Goal: Task Accomplishment & Management: Manage account settings

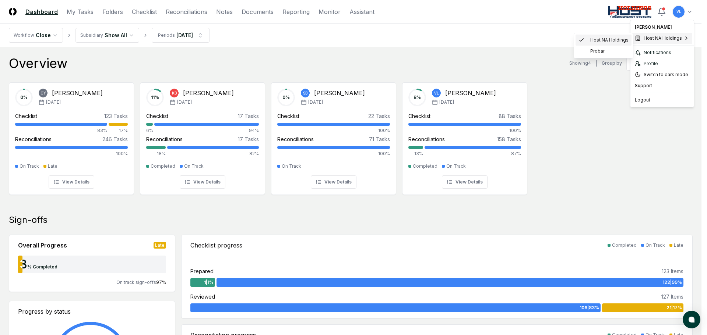
click at [620, 40] on span "Host NA Holdings" at bounding box center [609, 40] width 38 height 7
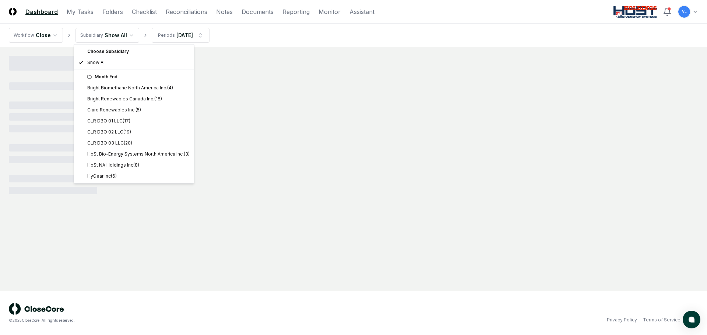
click at [131, 39] on html "CloseCore Dashboard My Tasks Folders Checklist Reconciliations Notes Documents …" at bounding box center [353, 167] width 707 height 335
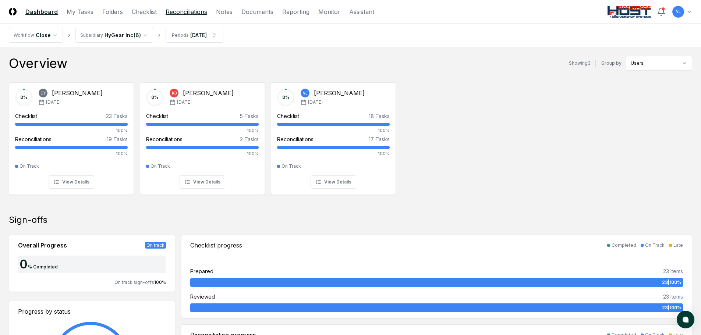
click at [183, 15] on link "Reconciliations" at bounding box center [187, 11] width 42 height 9
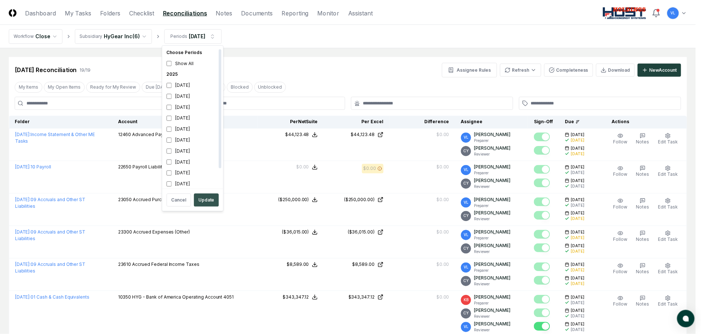
scroll to position [2, 0]
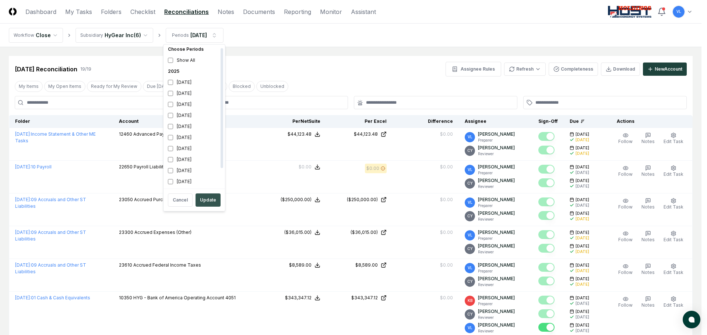
click at [202, 200] on button "Update" at bounding box center [207, 200] width 25 height 13
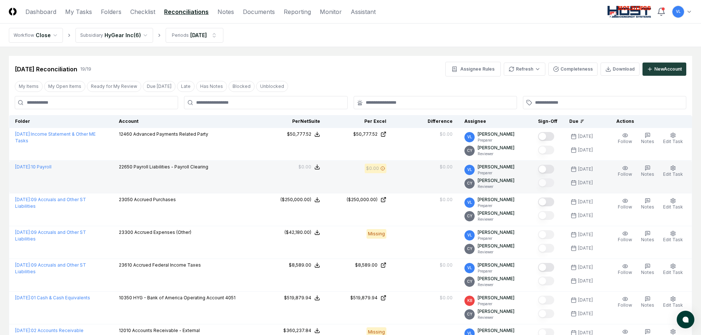
click at [548, 173] on button "Mark complete" at bounding box center [546, 169] width 16 height 9
click at [152, 8] on link "Checklist" at bounding box center [142, 11] width 25 height 9
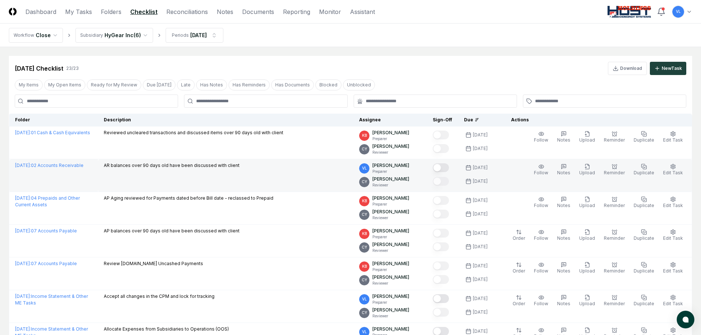
click at [449, 167] on button "Mark complete" at bounding box center [441, 167] width 16 height 9
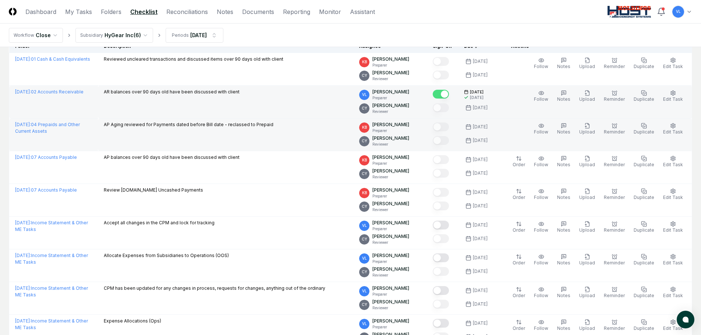
scroll to position [110, 0]
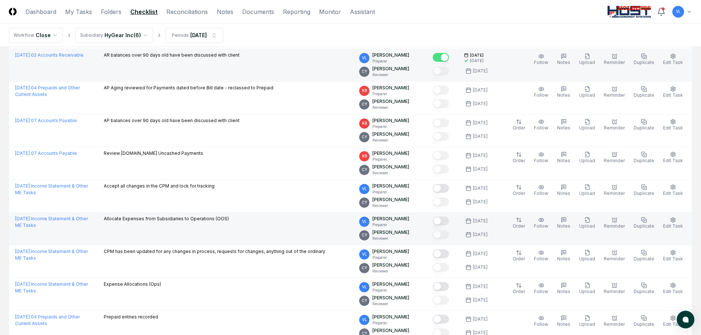
click at [449, 219] on button "Mark complete" at bounding box center [441, 221] width 16 height 9
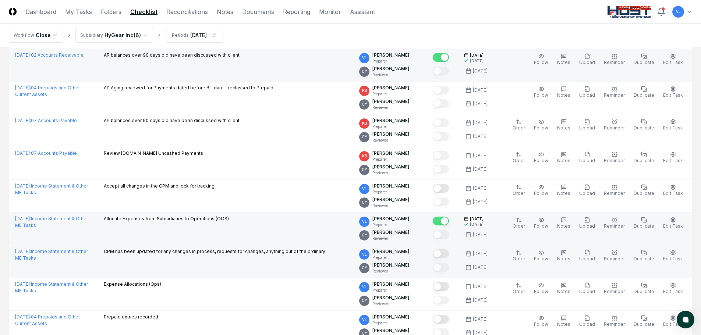
click at [445, 253] on button "Mark complete" at bounding box center [441, 254] width 16 height 9
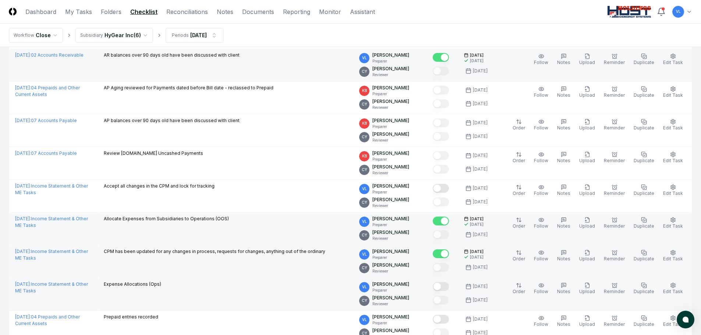
click at [445, 286] on button "Mark complete" at bounding box center [441, 286] width 16 height 9
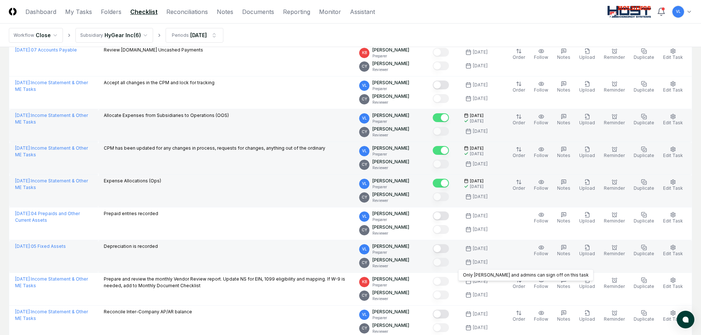
scroll to position [221, 0]
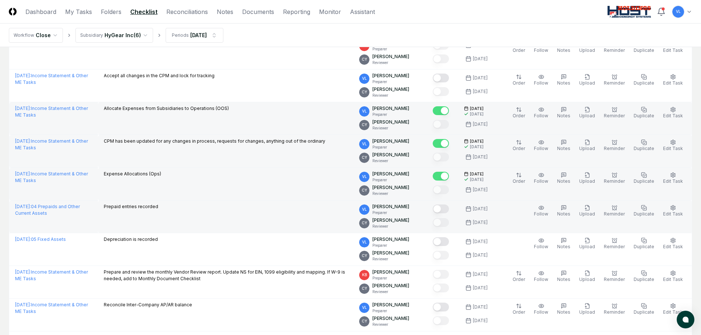
click at [449, 209] on button "Mark complete" at bounding box center [441, 209] width 16 height 9
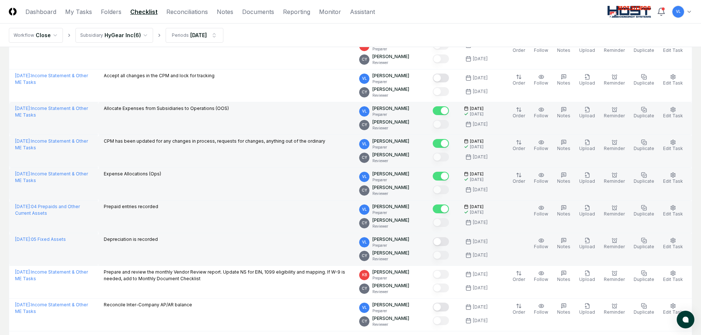
click at [449, 243] on button "Mark complete" at bounding box center [441, 241] width 16 height 9
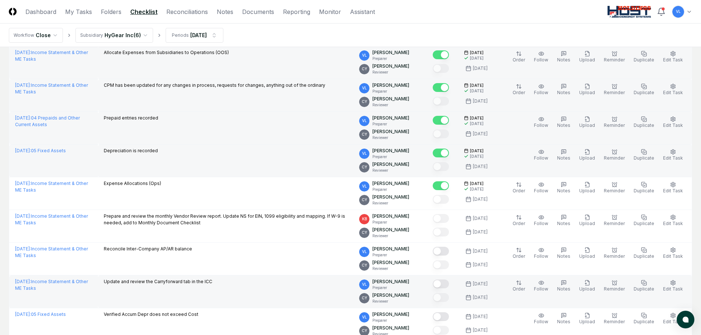
scroll to position [294, 0]
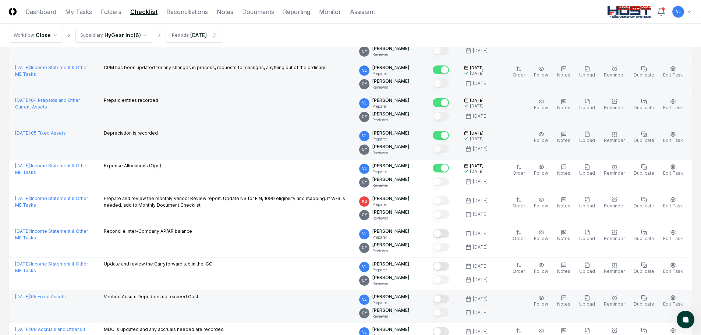
click at [446, 299] on button "Mark complete" at bounding box center [441, 299] width 16 height 9
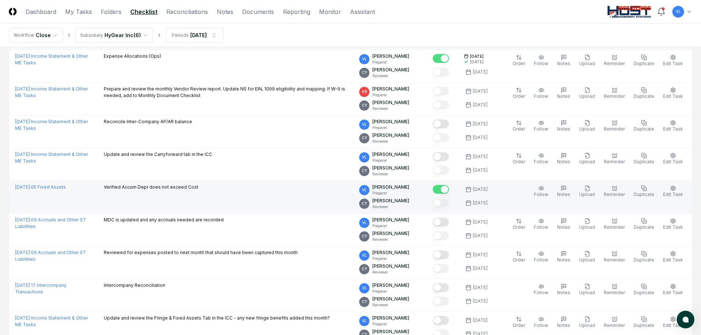
scroll to position [405, 0]
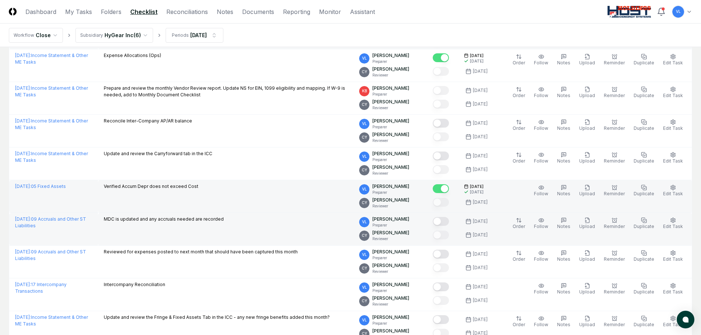
click at [448, 224] on button "Mark complete" at bounding box center [441, 221] width 16 height 9
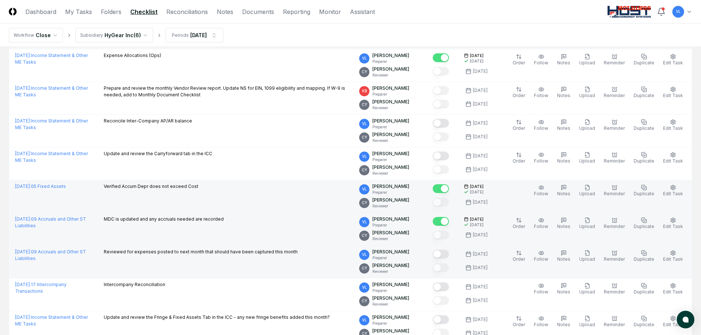
click at [448, 253] on button "Mark complete" at bounding box center [441, 254] width 16 height 9
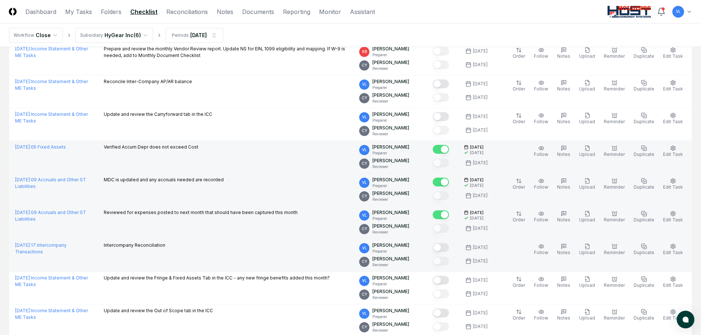
scroll to position [479, 0]
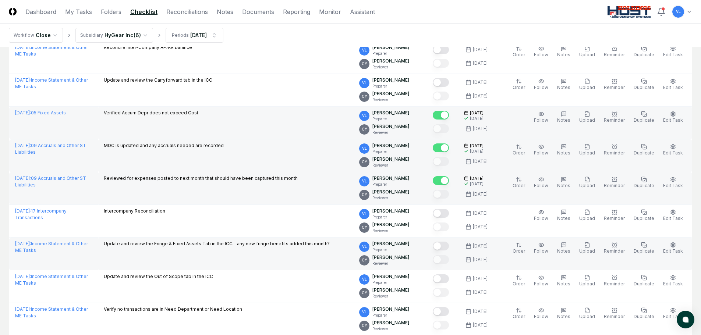
click at [449, 246] on button "Mark complete" at bounding box center [441, 246] width 16 height 9
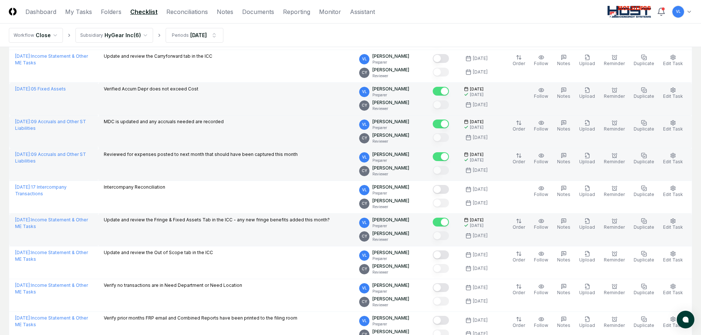
scroll to position [515, 0]
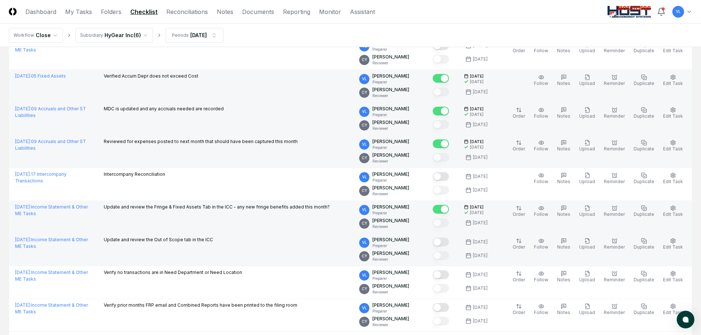
click at [449, 239] on button "Mark complete" at bounding box center [441, 242] width 16 height 9
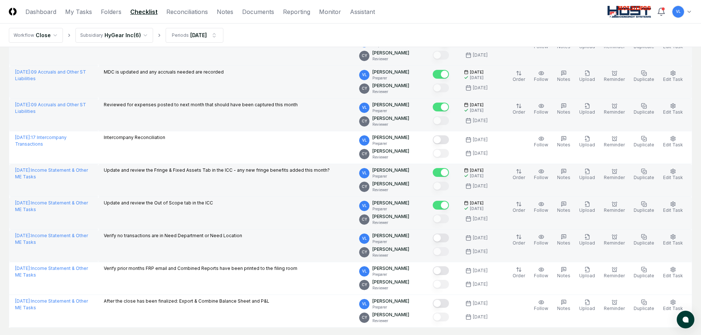
click at [449, 239] on button "Mark complete" at bounding box center [441, 238] width 16 height 9
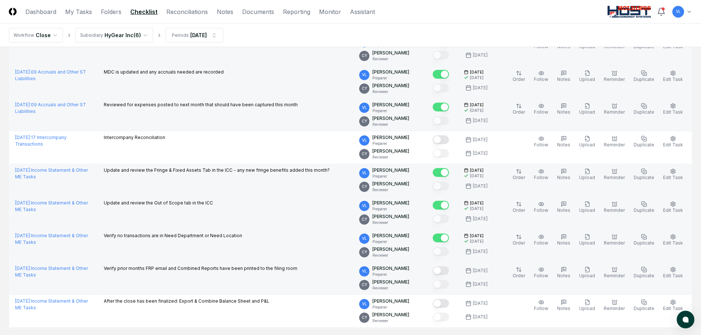
click at [449, 269] on button "Mark complete" at bounding box center [441, 270] width 16 height 9
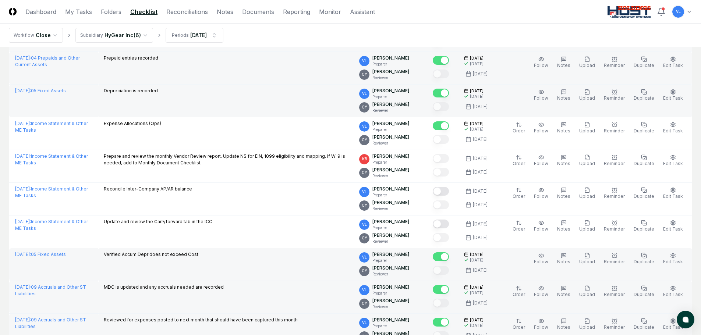
scroll to position [331, 0]
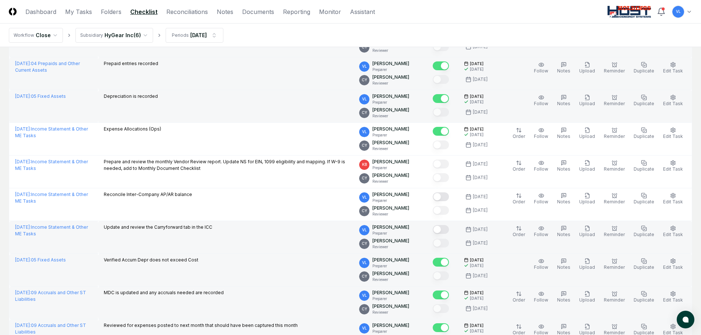
click at [445, 231] on button "Mark complete" at bounding box center [441, 229] width 16 height 9
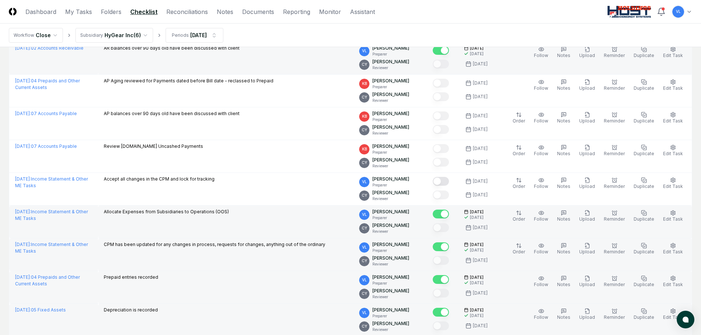
scroll to position [110, 0]
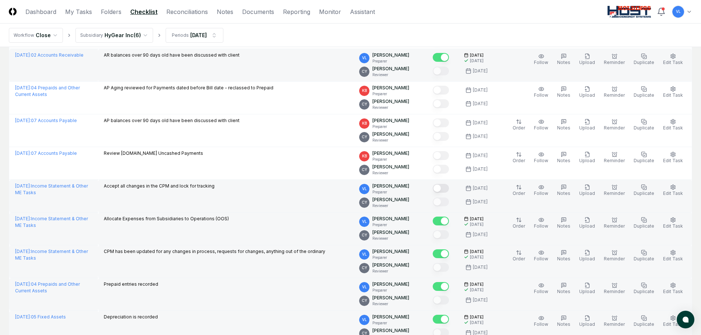
click at [449, 188] on button "Mark complete" at bounding box center [441, 188] width 16 height 9
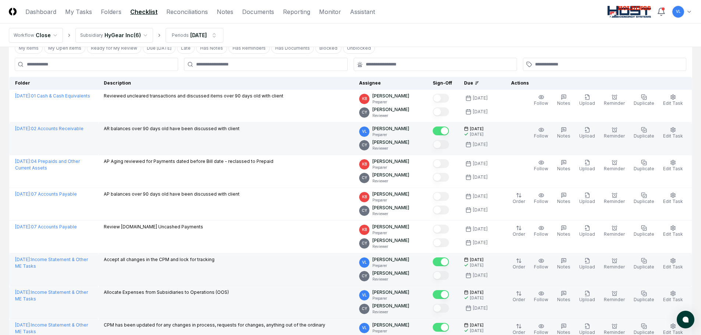
scroll to position [0, 0]
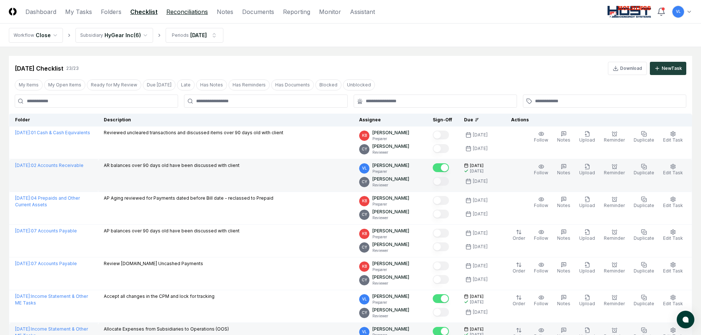
click at [179, 13] on link "Reconciliations" at bounding box center [187, 11] width 42 height 9
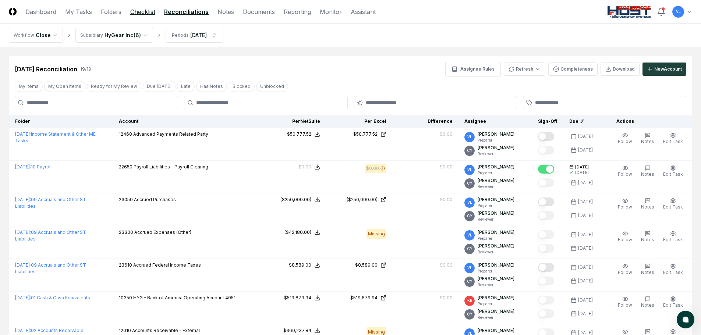
click at [138, 10] on link "Checklist" at bounding box center [142, 11] width 25 height 9
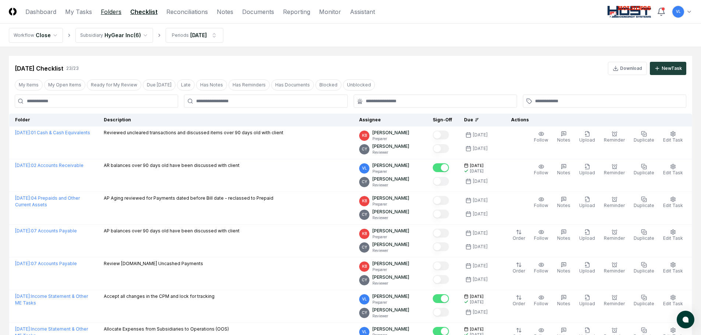
click at [115, 10] on link "Folders" at bounding box center [111, 11] width 21 height 9
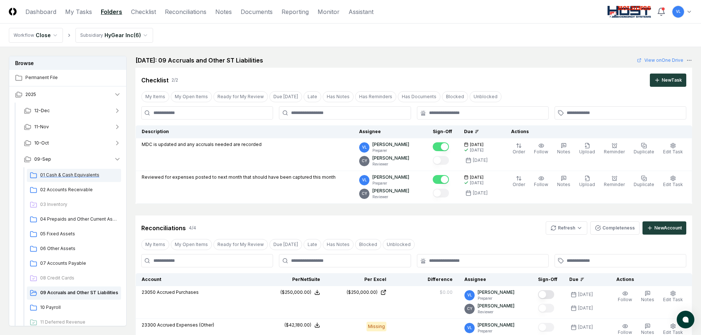
click at [79, 174] on span "01 Cash & Cash Equivalents" at bounding box center [79, 175] width 78 height 7
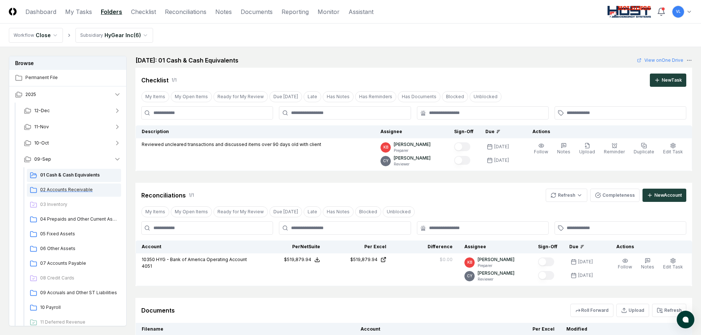
click at [75, 192] on span "02 Accounts Receivable" at bounding box center [79, 190] width 78 height 7
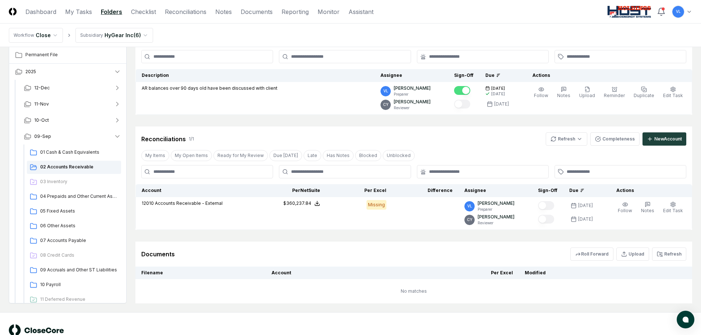
scroll to position [74, 0]
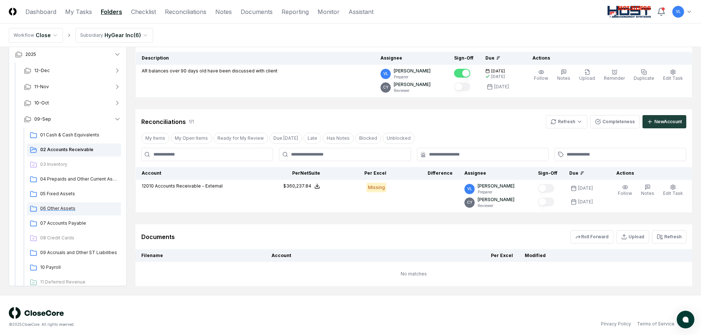
click at [59, 212] on span "06 Other Assets" at bounding box center [79, 208] width 78 height 7
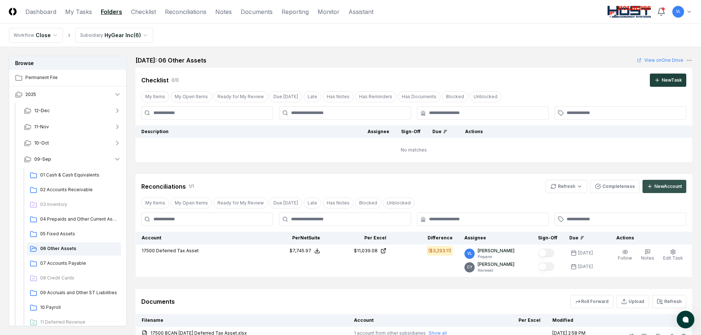
click at [667, 184] on div "New Account" at bounding box center [668, 186] width 28 height 7
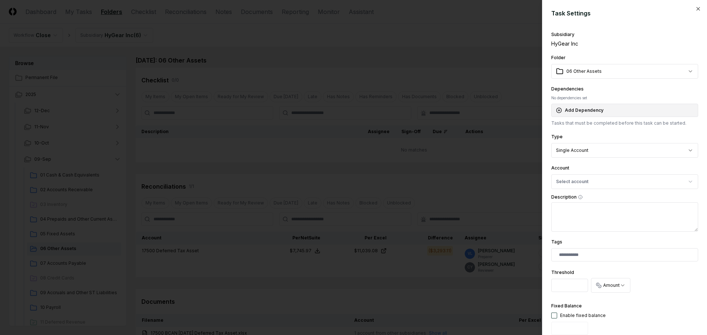
click at [645, 109] on button "Add Dependency" at bounding box center [624, 110] width 147 height 13
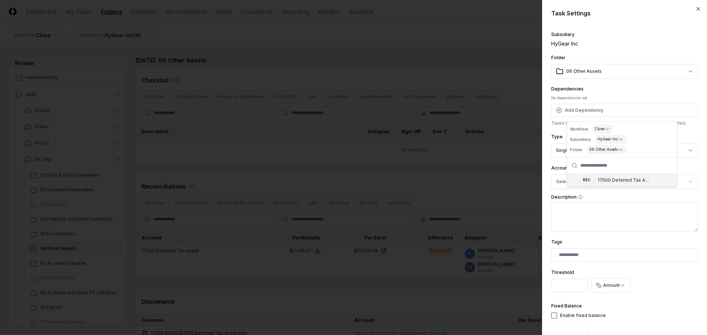
click at [602, 166] on input "text" at bounding box center [626, 166] width 92 height 16
type input "*****"
click at [695, 9] on icon "button" at bounding box center [698, 9] width 6 height 6
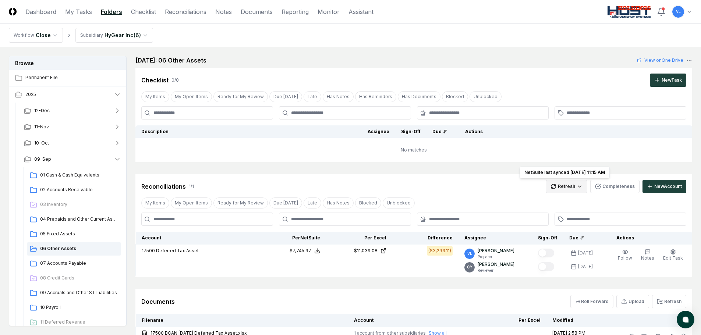
click at [565, 185] on html "CloseCore Dashboard My Tasks Folders Checklist Reconciliations Notes Documents …" at bounding box center [350, 287] width 701 height 575
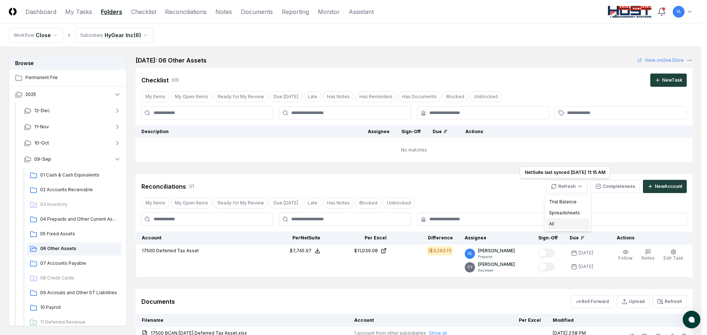
click at [559, 225] on div "All" at bounding box center [567, 224] width 43 height 11
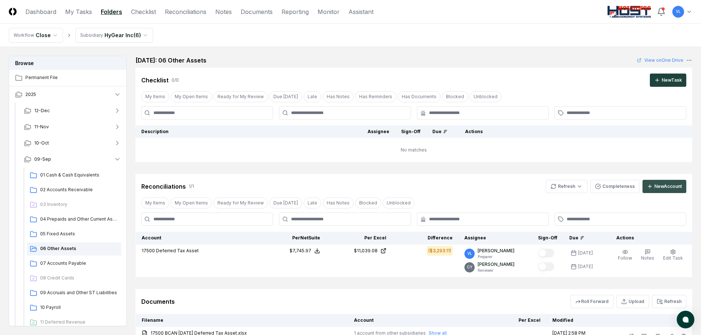
click at [681, 185] on div "New Account" at bounding box center [668, 186] width 28 height 7
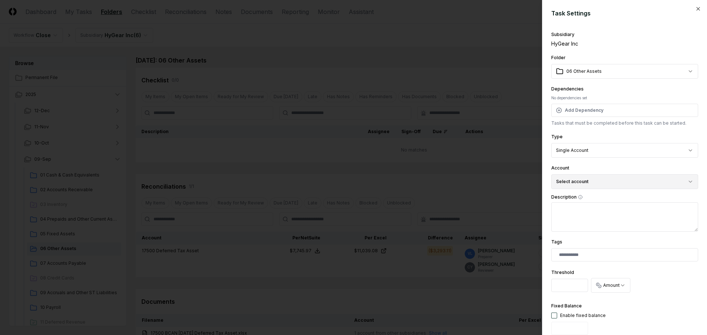
click at [632, 179] on button "Select account" at bounding box center [624, 181] width 147 height 15
type input "*****"
click at [695, 7] on icon "button" at bounding box center [698, 9] width 6 height 6
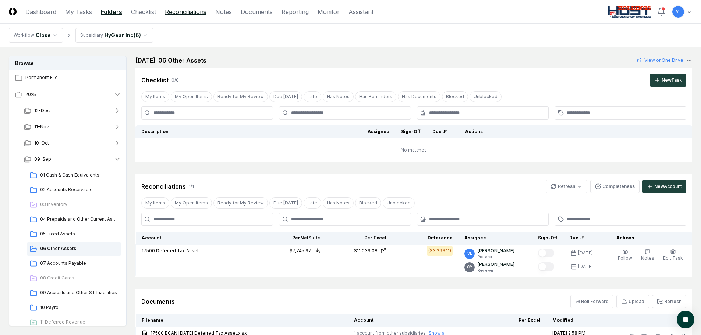
click at [183, 13] on link "Reconciliations" at bounding box center [186, 11] width 42 height 9
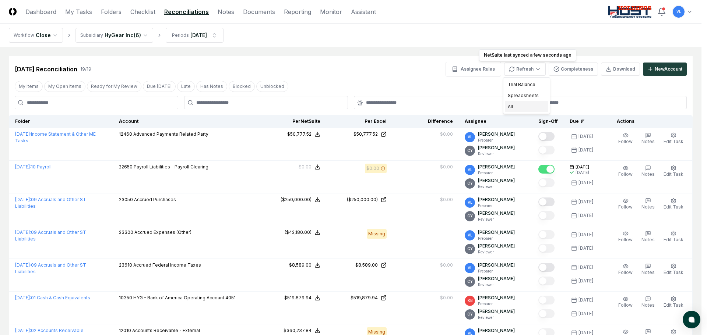
click at [517, 109] on div "All" at bounding box center [526, 106] width 43 height 11
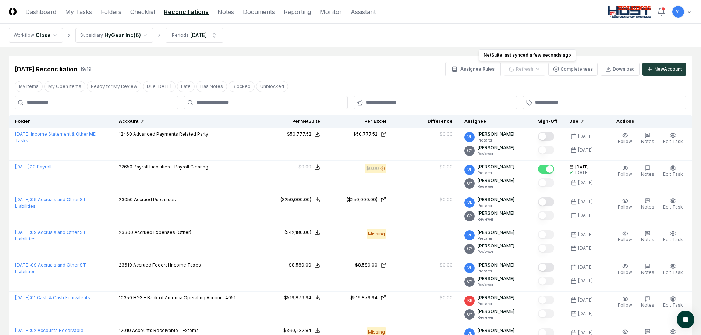
click at [167, 120] on div "Account" at bounding box center [186, 121] width 135 height 7
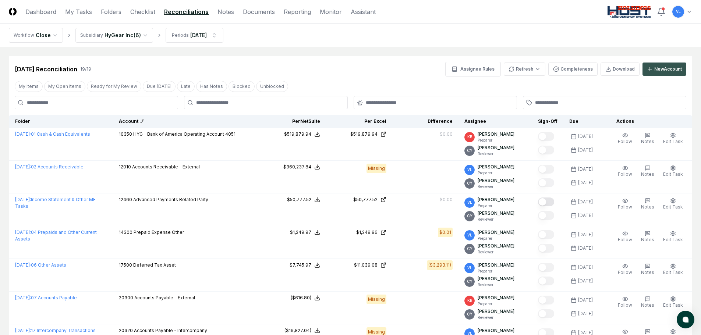
click at [667, 66] on div "New Account" at bounding box center [668, 69] width 28 height 7
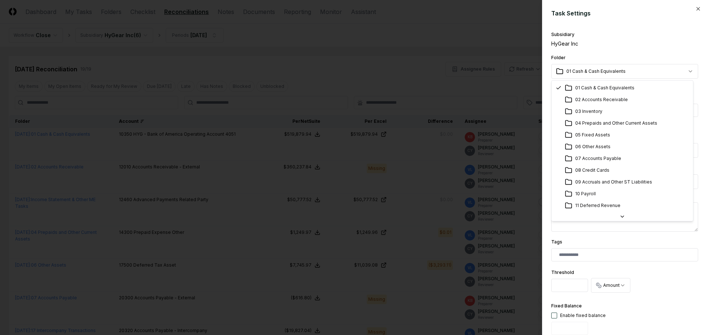
select select "**********"
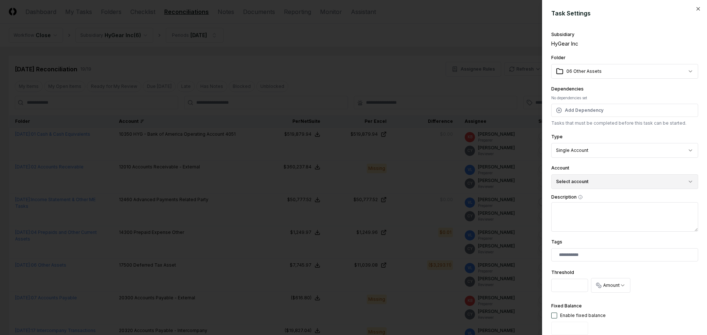
click at [604, 180] on button "Select account" at bounding box center [624, 181] width 147 height 15
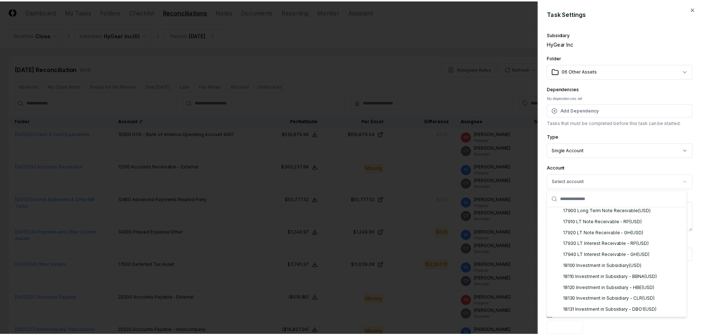
scroll to position [920, 0]
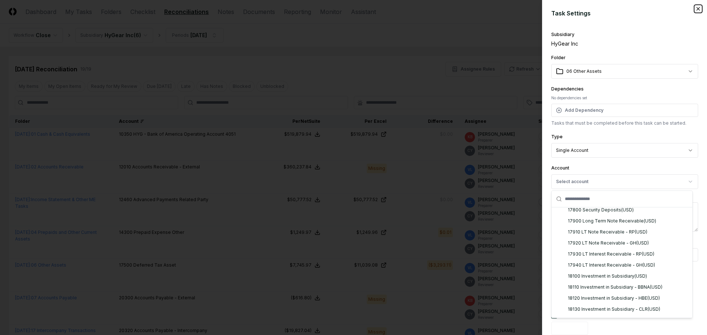
click at [695, 8] on icon "button" at bounding box center [698, 9] width 6 height 6
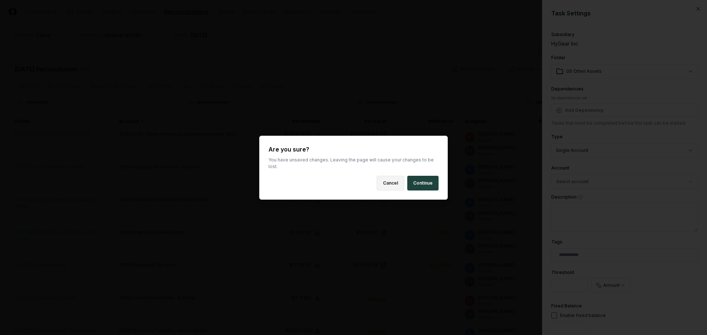
click at [395, 181] on button "Cancel" at bounding box center [391, 183] width 28 height 15
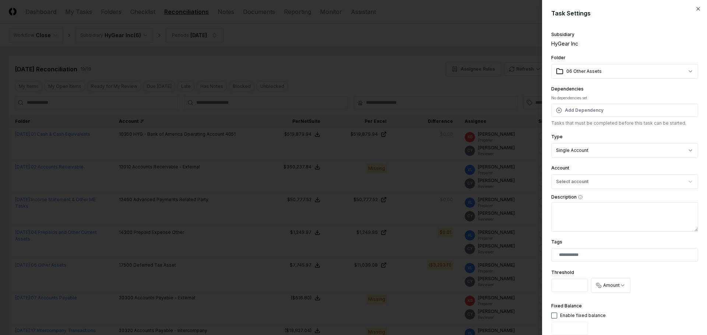
click at [696, 8] on div "**********" at bounding box center [624, 167] width 165 height 335
click at [695, 7] on icon "button" at bounding box center [698, 9] width 6 height 6
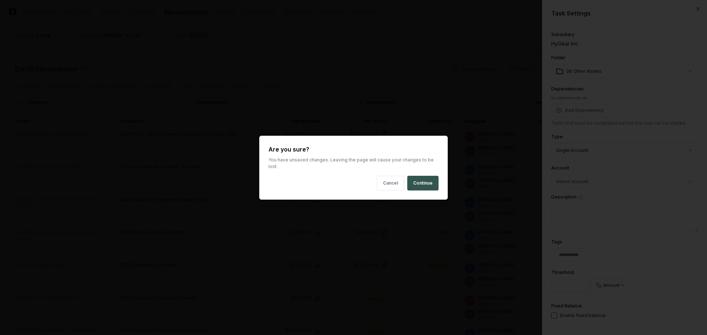
click at [415, 179] on button "Continue" at bounding box center [422, 183] width 31 height 15
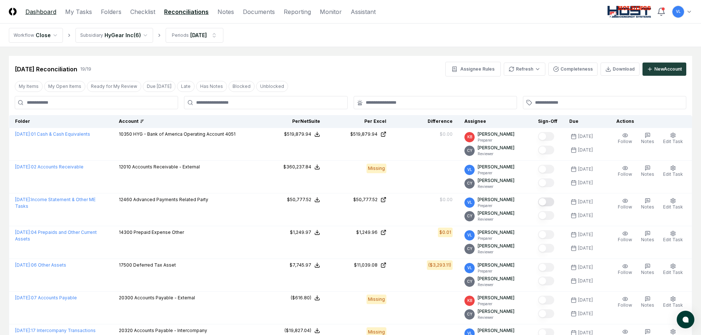
click at [41, 13] on link "Dashboard" at bounding box center [40, 11] width 31 height 9
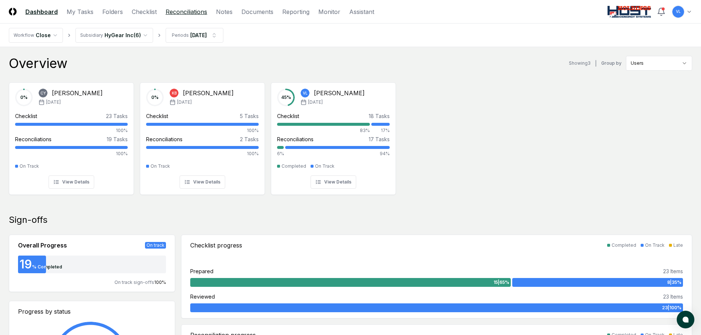
click at [189, 13] on link "Reconciliations" at bounding box center [187, 11] width 42 height 9
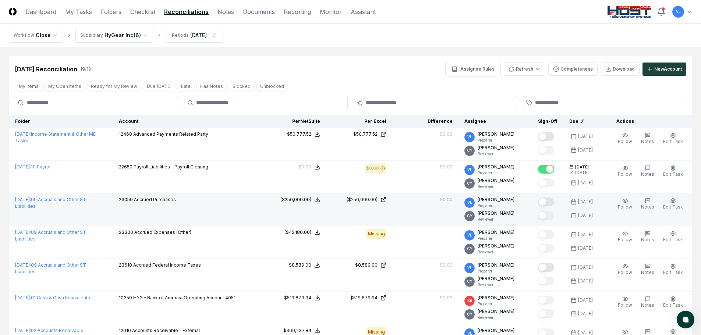
click at [550, 201] on button "Mark complete" at bounding box center [546, 202] width 16 height 9
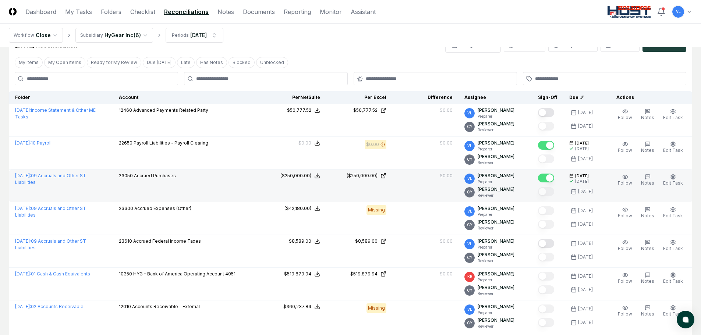
scroll to position [37, 0]
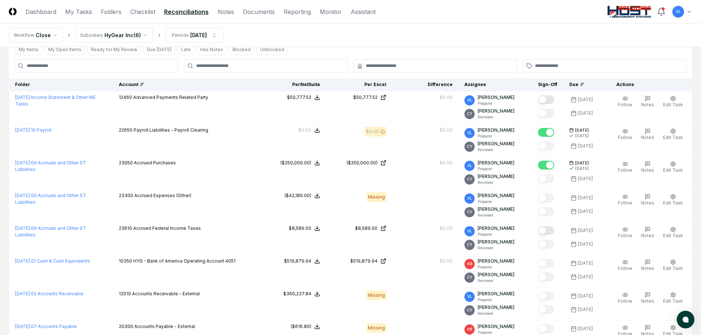
click at [144, 85] on icon at bounding box center [142, 84] width 4 height 4
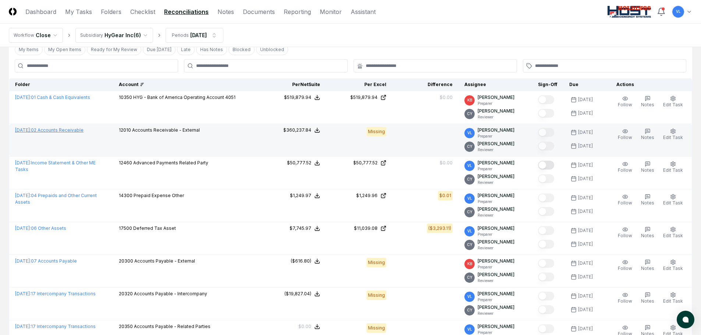
click at [84, 132] on link "[DATE] : 02 Accounts Receivable" at bounding box center [49, 130] width 68 height 6
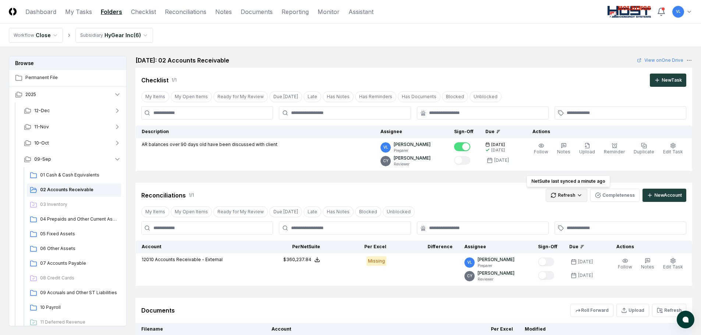
click at [569, 196] on html "CloseCore Dashboard My Tasks Folders Checklist Reconciliations Notes Documents …" at bounding box center [350, 206] width 701 height 413
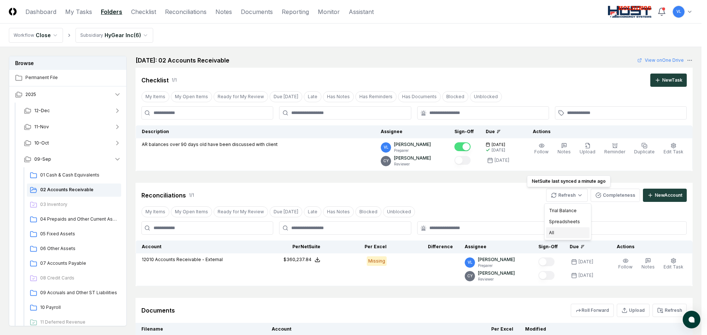
click at [560, 236] on div "All" at bounding box center [567, 232] width 43 height 11
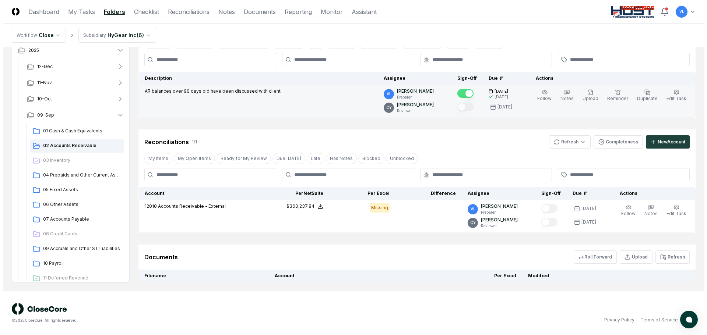
scroll to position [78, 0]
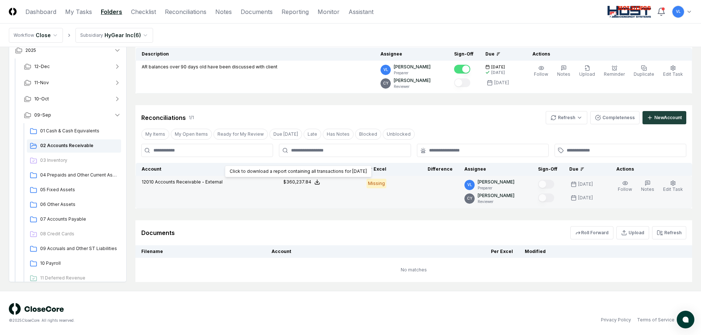
click at [311, 183] on div "$360,237.84" at bounding box center [297, 182] width 28 height 7
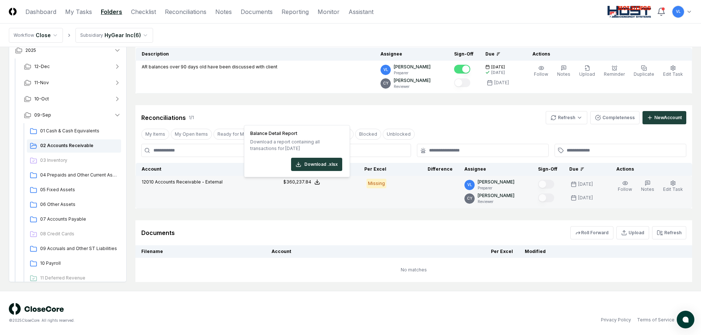
click at [380, 195] on td "Missing" at bounding box center [359, 192] width 66 height 33
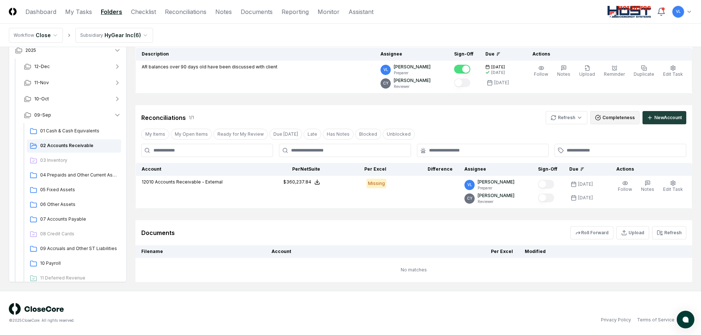
click at [599, 115] on icon "button" at bounding box center [598, 117] width 5 height 5
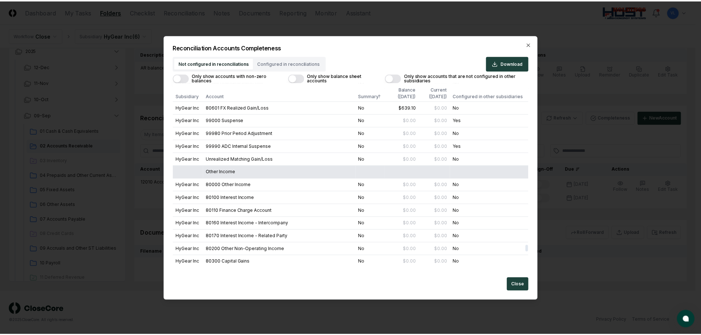
scroll to position [5270, 0]
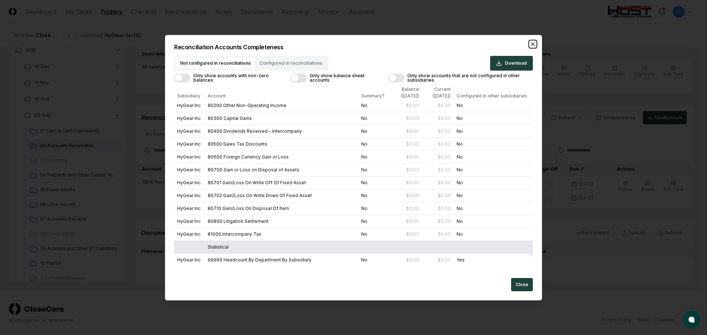
click at [532, 44] on icon "button" at bounding box center [532, 44] width 3 height 3
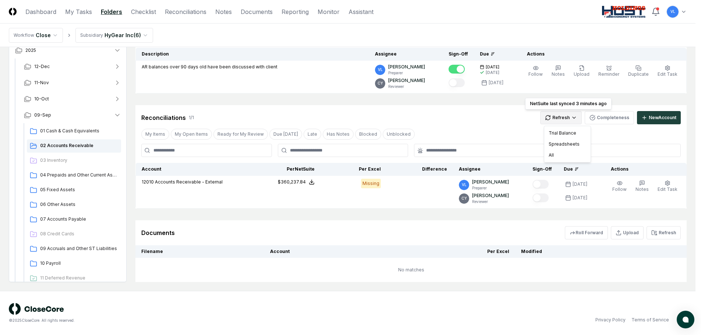
click at [567, 115] on html "CloseCore Dashboard My Tasks Folders Checklist Reconciliations Notes Documents …" at bounding box center [350, 128] width 701 height 413
click at [562, 156] on div "All" at bounding box center [567, 155] width 43 height 11
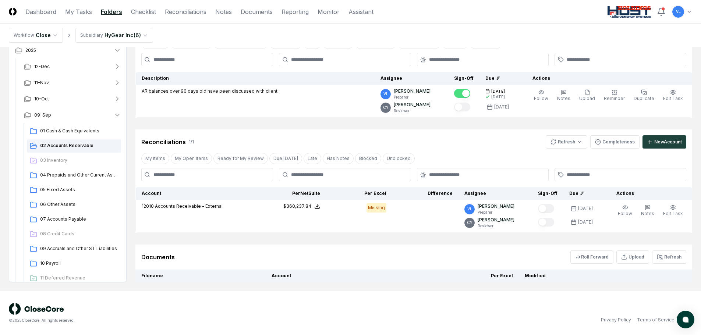
scroll to position [73, 0]
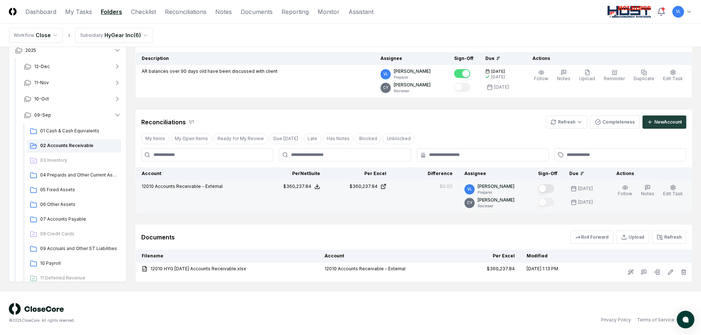
click at [548, 188] on button "Mark complete" at bounding box center [546, 188] width 16 height 9
click at [79, 172] on span "04 Prepaids and Other Current Assets" at bounding box center [79, 175] width 78 height 7
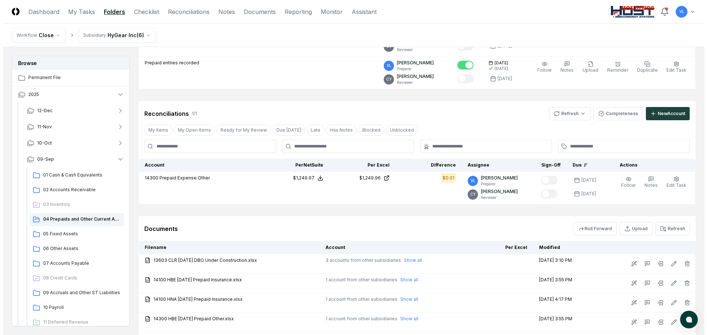
scroll to position [147, 0]
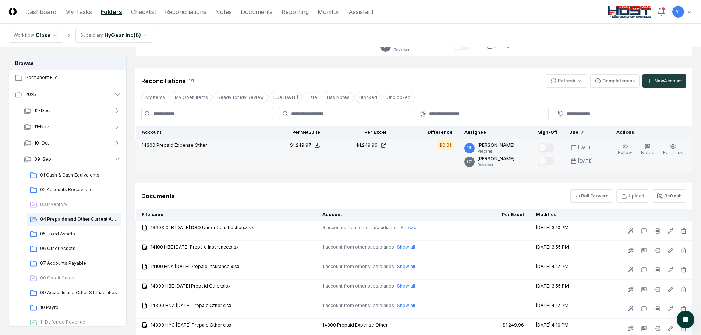
click at [558, 146] on div at bounding box center [548, 148] width 20 height 12
click at [675, 151] on span "Edit Task" at bounding box center [673, 153] width 20 height 6
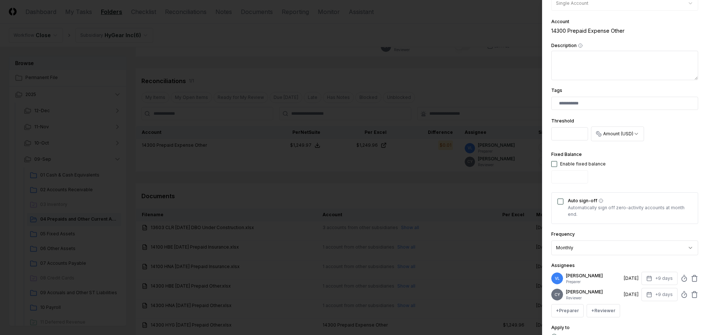
drag, startPoint x: 571, startPoint y: 137, endPoint x: 542, endPoint y: 137, distance: 28.7
click at [542, 137] on div "**********" at bounding box center [624, 167] width 165 height 335
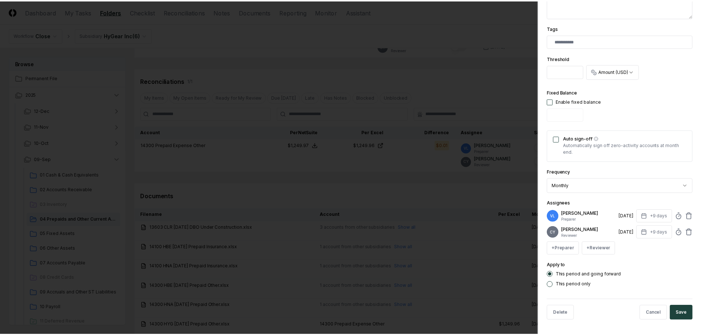
scroll to position [210, 0]
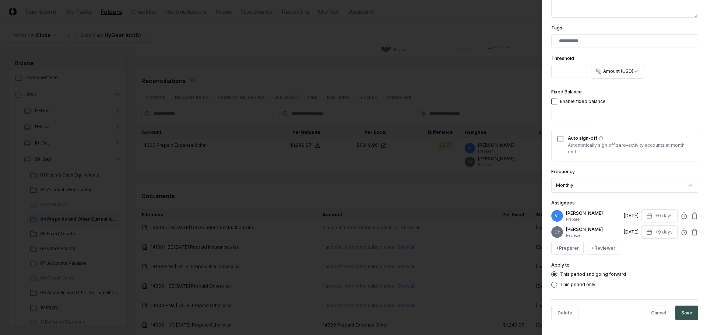
type input "***"
click at [691, 316] on button "Save" at bounding box center [686, 313] width 23 height 15
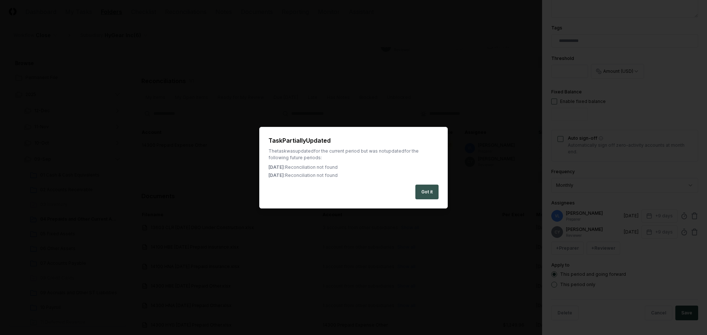
click at [435, 194] on button "Got it" at bounding box center [426, 192] width 23 height 15
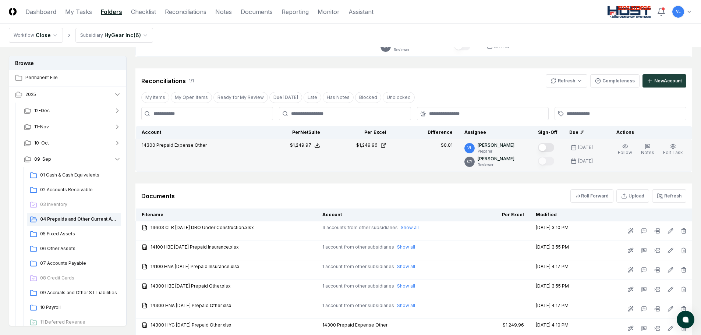
click at [551, 147] on button "Mark complete" at bounding box center [546, 147] width 16 height 9
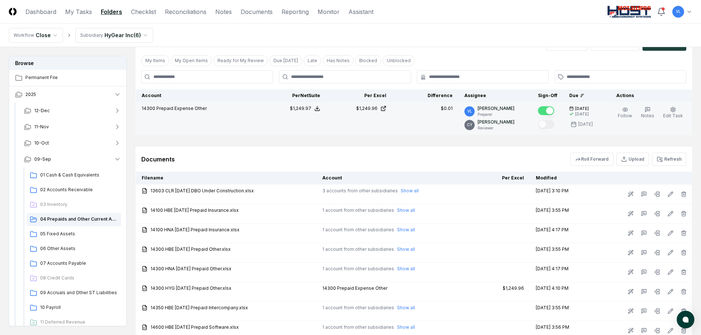
scroll to position [221, 0]
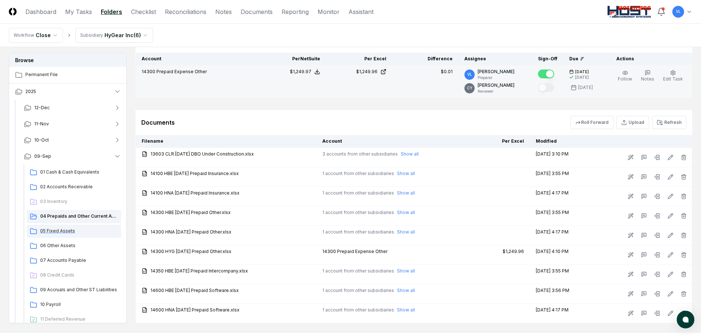
click at [73, 232] on span "05 Fixed Assets" at bounding box center [79, 231] width 78 height 7
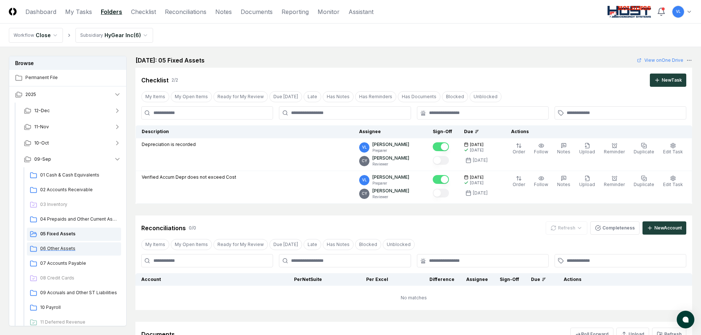
click at [67, 249] on span "06 Other Assets" at bounding box center [79, 249] width 78 height 7
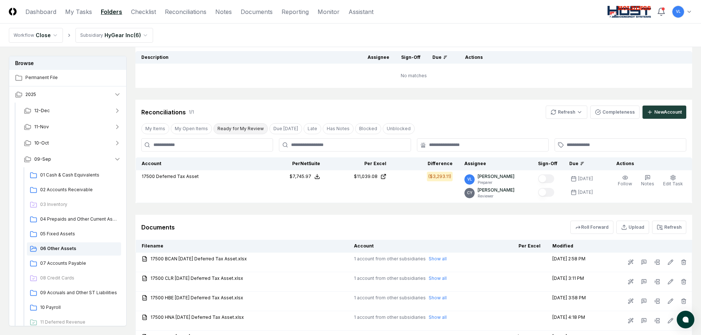
scroll to position [110, 0]
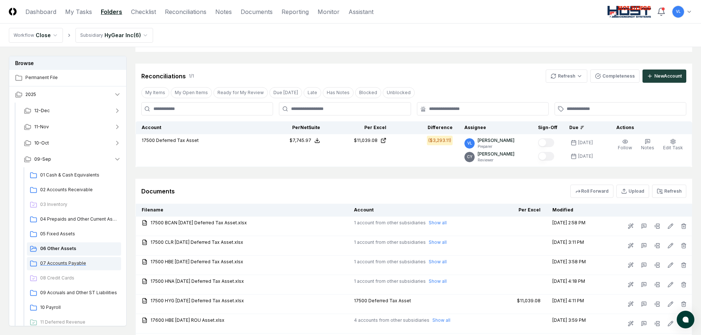
click at [79, 261] on span "07 Accounts Payable" at bounding box center [79, 263] width 78 height 7
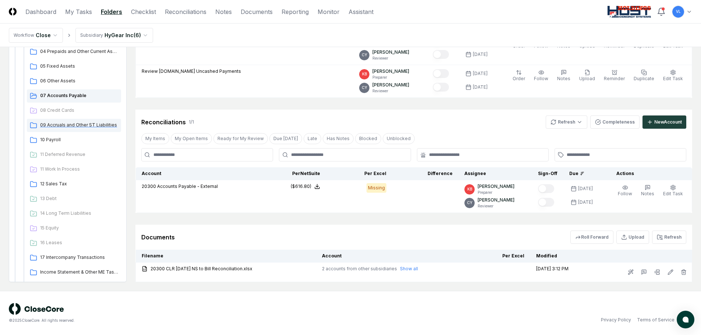
scroll to position [147, 0]
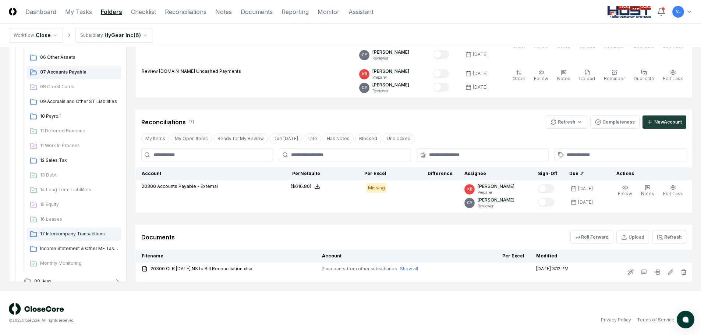
click at [63, 237] on span "17 Intercompany Transactions" at bounding box center [79, 234] width 78 height 7
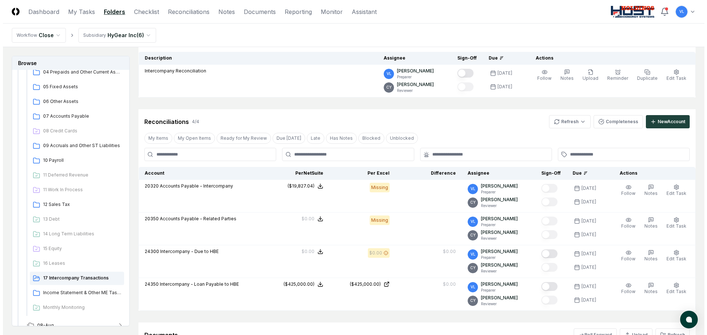
scroll to position [110, 0]
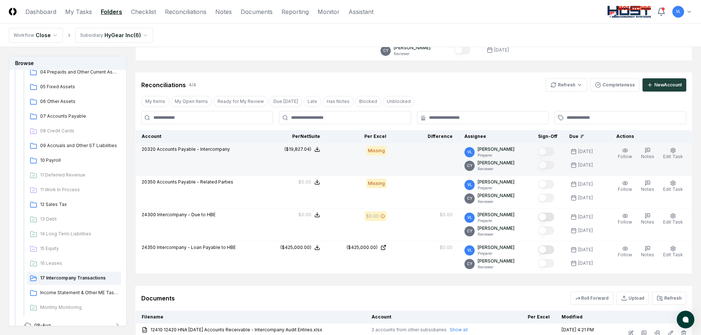
click at [297, 155] on td "($19,827.04)" at bounding box center [293, 159] width 66 height 33
click at [672, 151] on icon "button" at bounding box center [673, 151] width 6 height 6
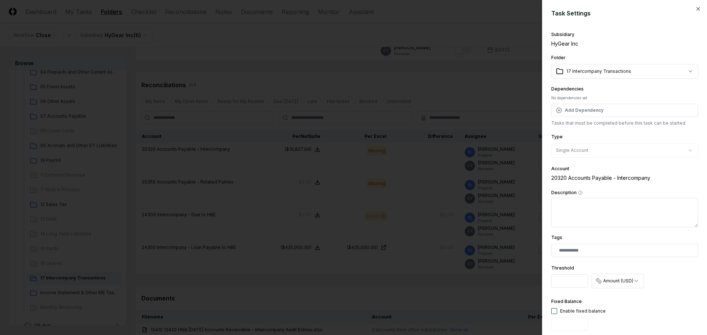
click at [685, 75] on body "CloseCore Dashboard My Tasks Folders Checklist Reconciliations Notes Documents …" at bounding box center [350, 202] width 701 height 624
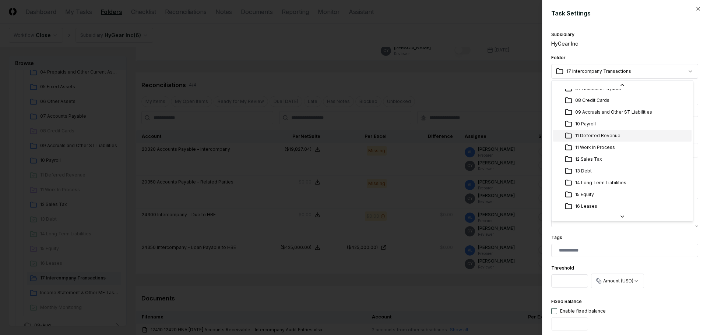
scroll to position [42, 0]
select select "**********"
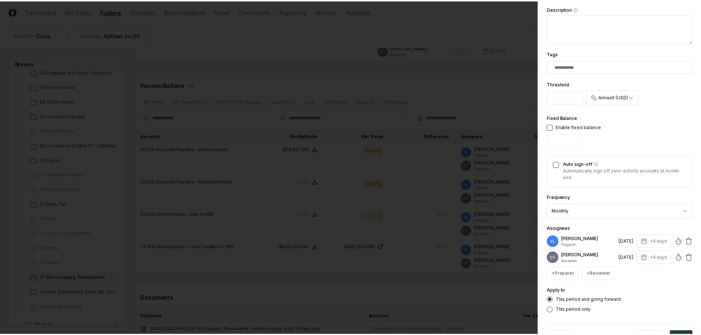
scroll to position [210, 0]
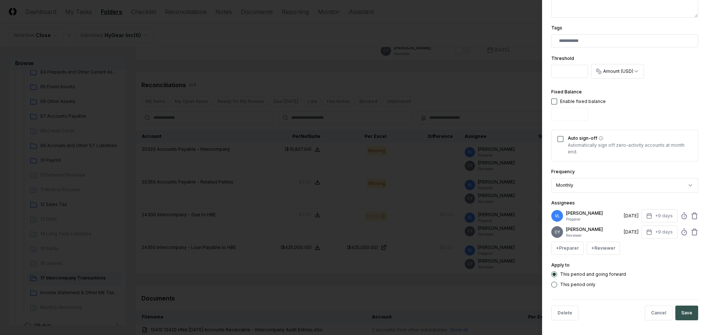
click at [685, 316] on button "Save" at bounding box center [686, 313] width 23 height 15
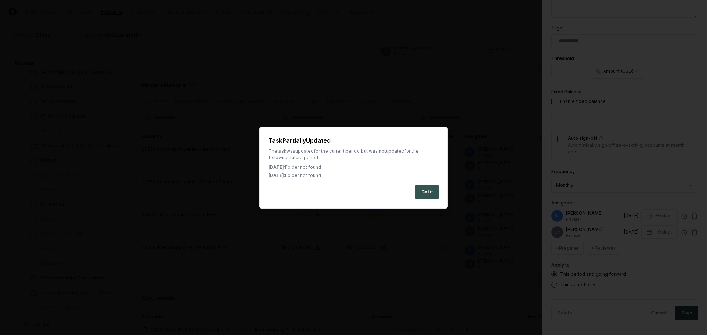
click at [427, 192] on button "Got it" at bounding box center [426, 192] width 23 height 15
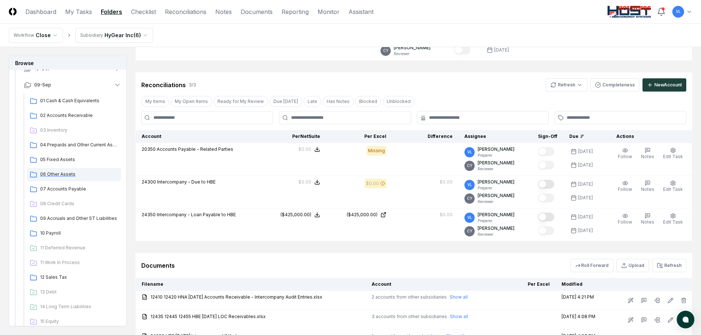
scroll to position [74, 0]
click at [84, 188] on span "07 Accounts Payable" at bounding box center [79, 190] width 78 height 7
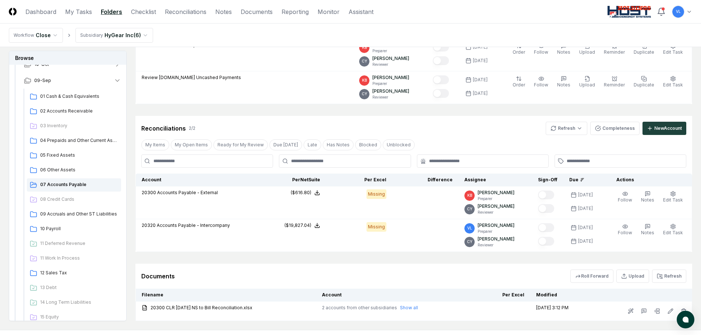
scroll to position [110, 0]
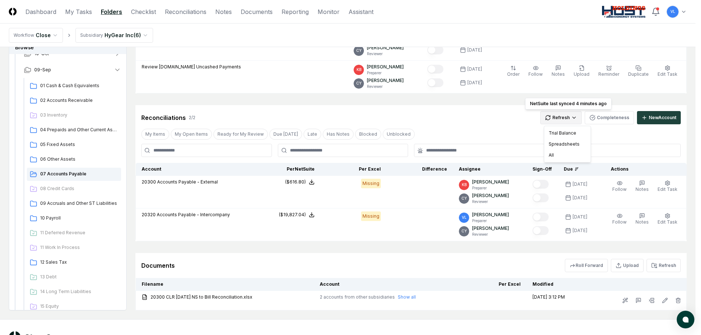
click at [567, 121] on html "CloseCore Dashboard My Tasks Folders Checklist Reconciliations Notes Documents …" at bounding box center [350, 127] width 701 height 474
click at [554, 158] on div "All" at bounding box center [567, 155] width 43 height 11
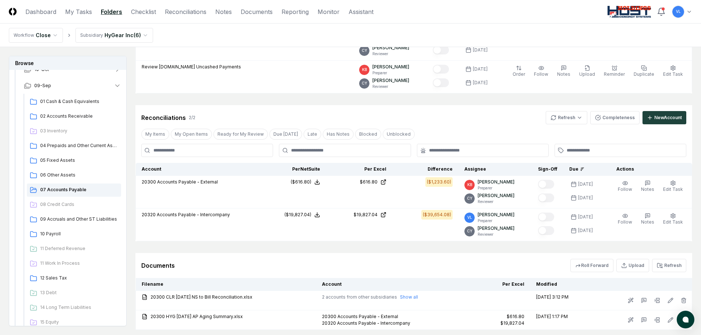
scroll to position [147, 0]
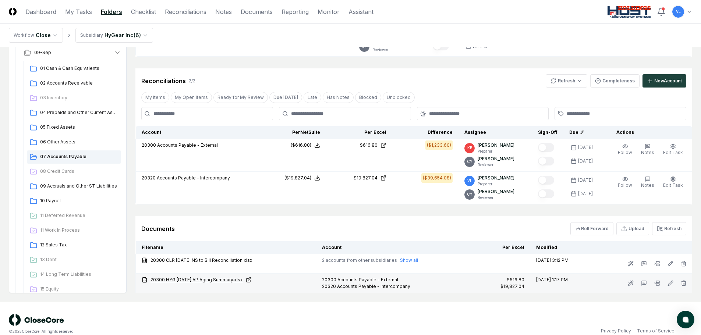
click at [216, 281] on link "20300 HYG [DATE] AP Aging Summary.xlsx" at bounding box center [226, 280] width 169 height 7
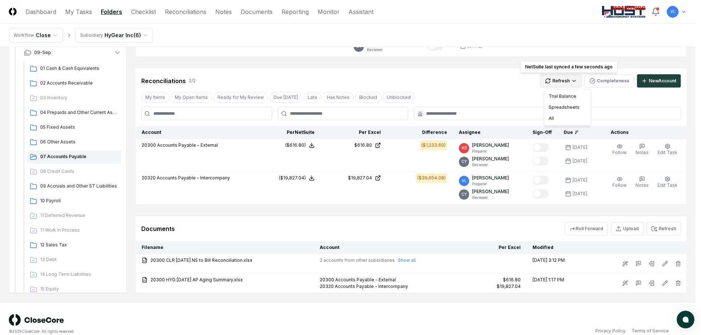
click at [569, 81] on html "CloseCore Dashboard My Tasks Folders Checklist Reconciliations Notes Documents …" at bounding box center [350, 100] width 701 height 494
click at [563, 119] on div "All" at bounding box center [567, 118] width 43 height 11
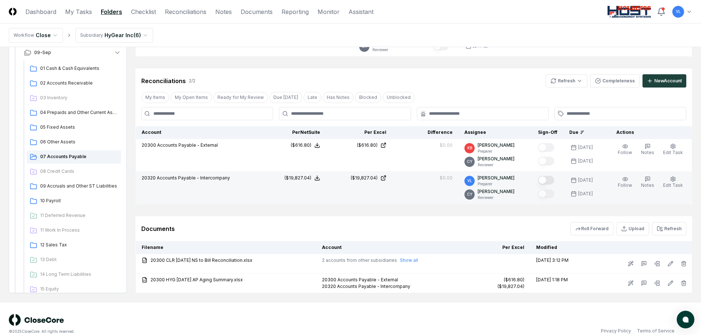
click at [550, 181] on button "Mark complete" at bounding box center [546, 180] width 16 height 9
click at [74, 186] on span "09 Accruals and Other ST Liabilities" at bounding box center [79, 186] width 78 height 7
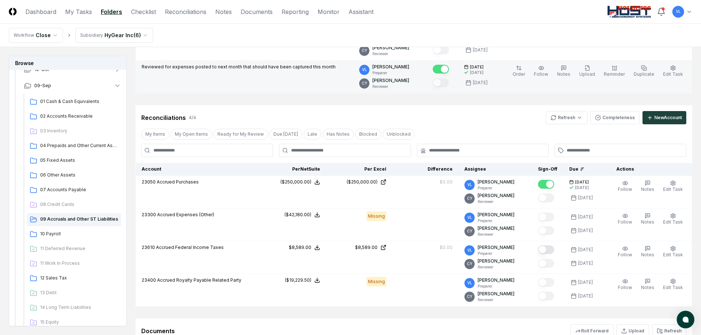
scroll to position [147, 0]
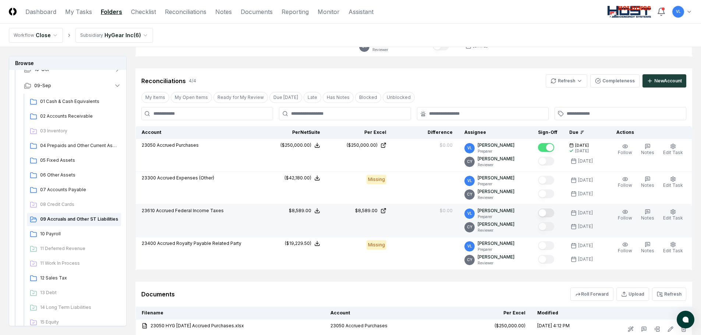
click at [554, 214] on button "Mark complete" at bounding box center [546, 213] width 16 height 9
click at [386, 211] on icon at bounding box center [384, 211] width 6 height 6
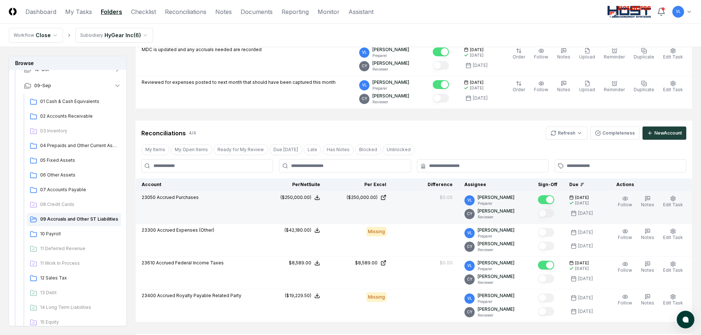
scroll to position [83, 0]
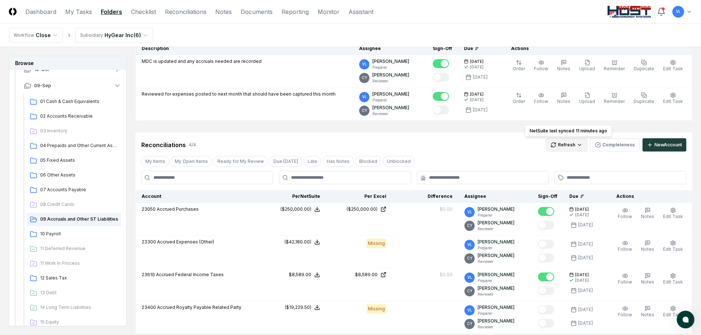
click at [568, 140] on html "CloseCore Dashboard My Tasks Folders Checklist Reconciliations Notes Documents …" at bounding box center [350, 255] width 701 height 676
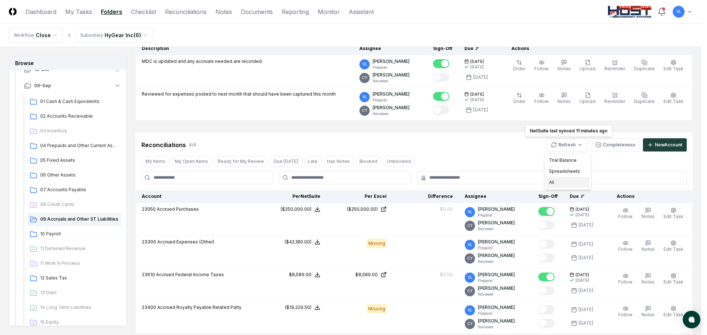
click at [558, 181] on div "All" at bounding box center [567, 182] width 43 height 11
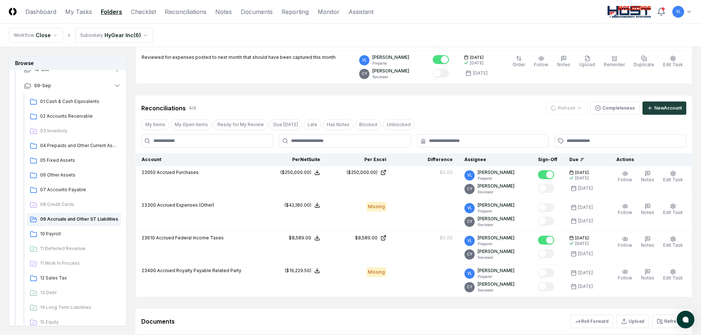
scroll to position [157, 0]
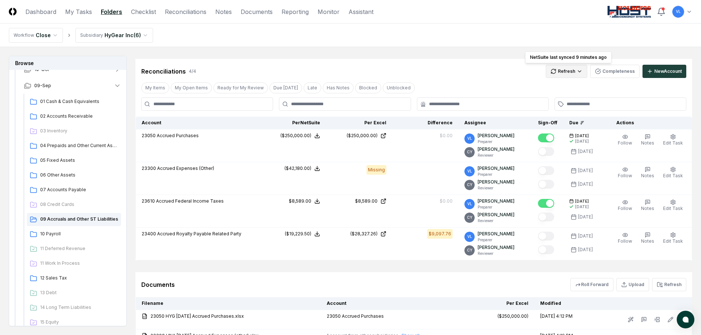
click at [558, 70] on html "CloseCore Dashboard My Tasks Folders Checklist Reconciliations Notes Documents …" at bounding box center [350, 191] width 701 height 696
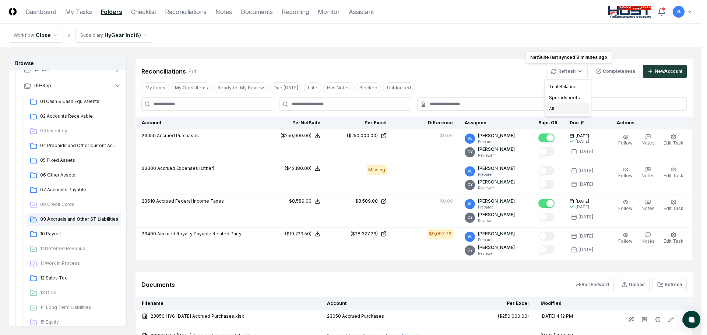
click at [557, 108] on div "All" at bounding box center [567, 108] width 43 height 11
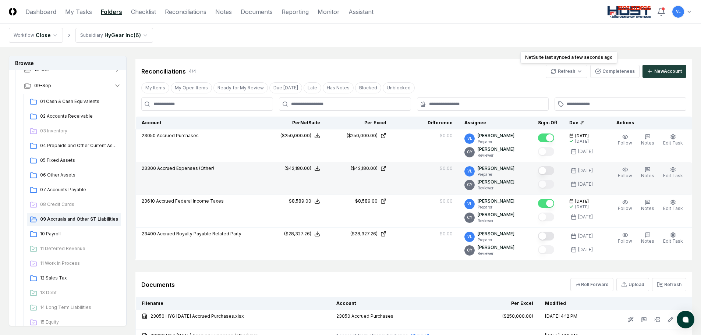
click at [554, 173] on button "Mark complete" at bounding box center [546, 170] width 16 height 9
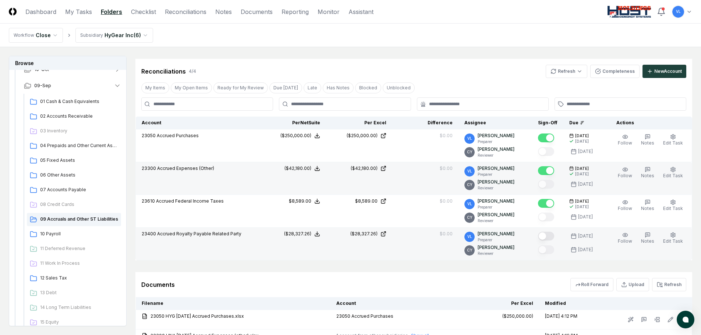
click at [548, 237] on button "Mark complete" at bounding box center [546, 236] width 16 height 9
click at [59, 235] on span "10 Payroll" at bounding box center [79, 234] width 78 height 7
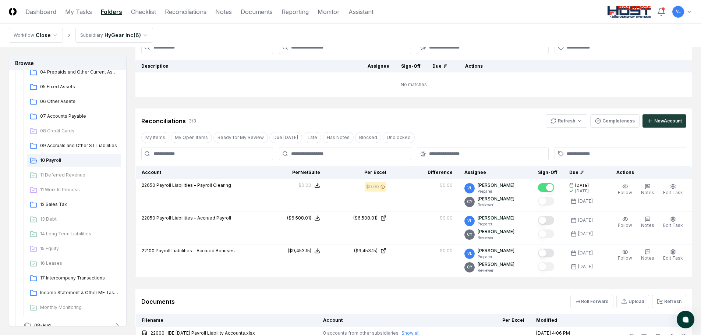
scroll to position [147, 0]
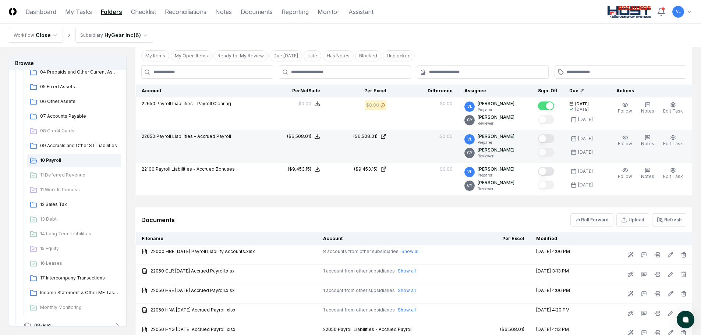
click at [554, 138] on button "Mark complete" at bounding box center [546, 138] width 16 height 9
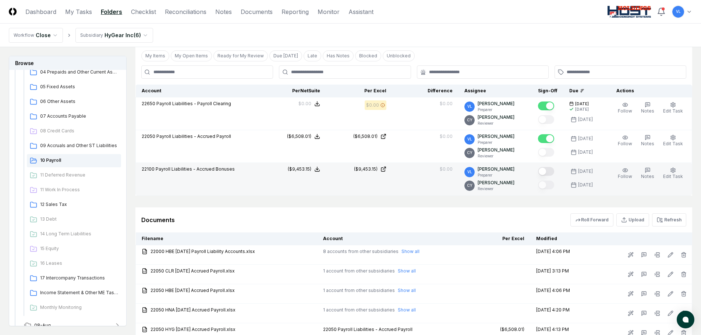
click at [554, 171] on button "Mark complete" at bounding box center [546, 171] width 16 height 9
click at [64, 207] on span "12 Sales Tax" at bounding box center [79, 204] width 78 height 7
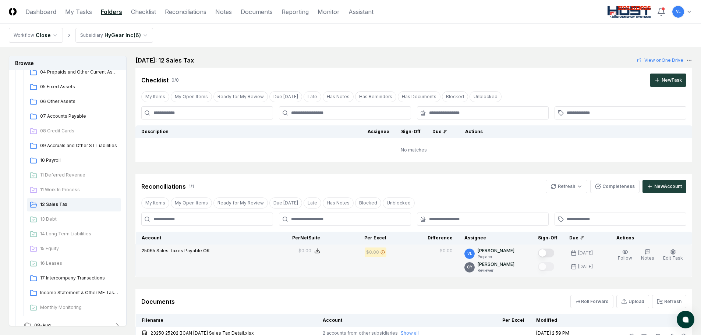
click at [550, 254] on button "Mark complete" at bounding box center [546, 253] width 16 height 9
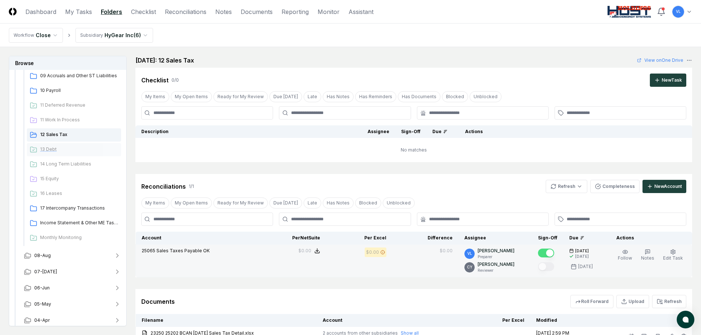
scroll to position [258, 0]
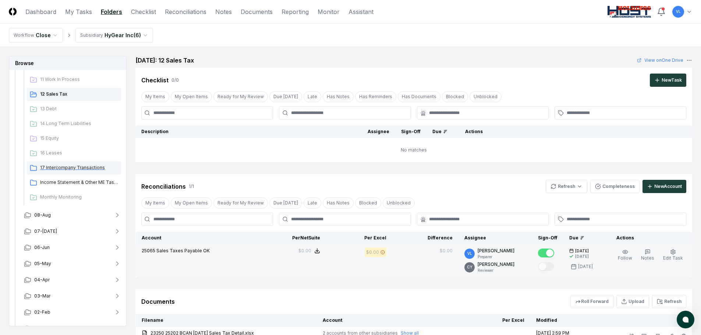
click at [88, 165] on span "17 Intercompany Transactions" at bounding box center [79, 168] width 78 height 7
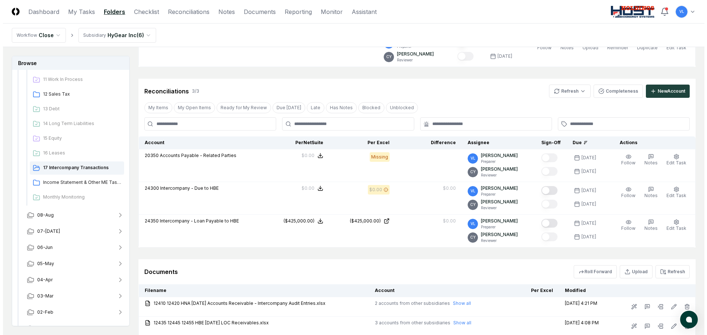
scroll to position [110, 0]
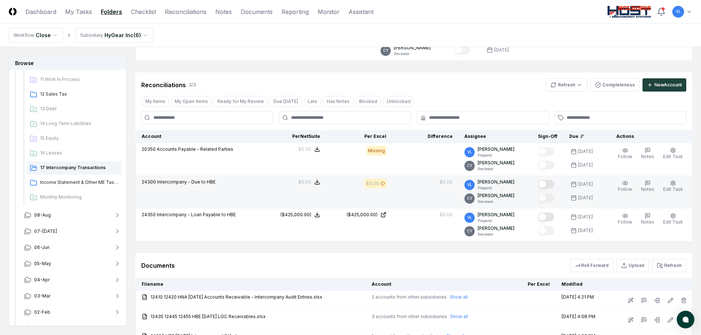
click at [548, 184] on button "Mark complete" at bounding box center [546, 184] width 16 height 9
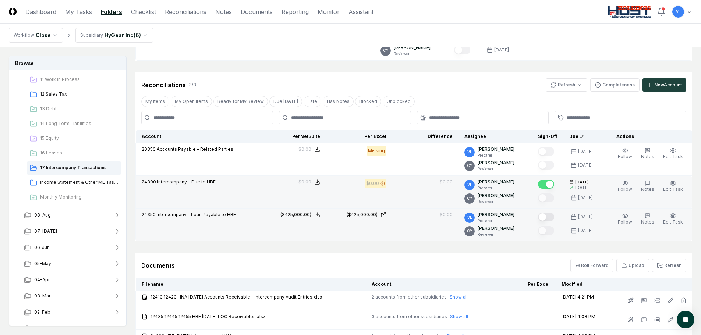
click at [550, 218] on button "Mark complete" at bounding box center [546, 217] width 16 height 9
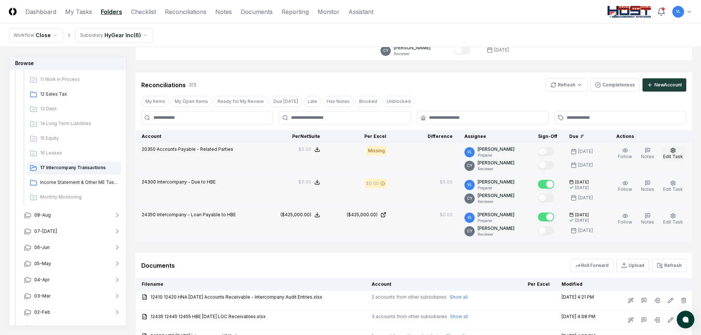
click at [677, 152] on button "Edit Task" at bounding box center [673, 153] width 23 height 15
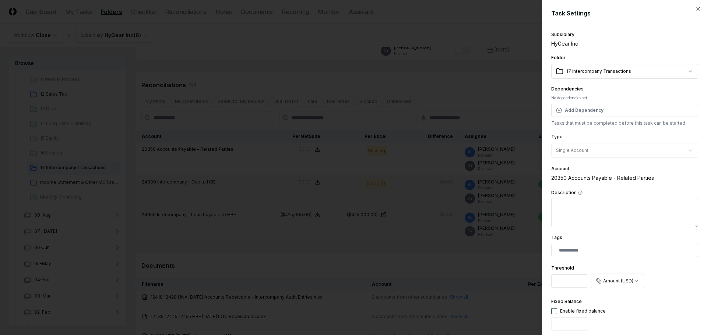
click at [682, 75] on body "CloseCore Dashboard My Tasks Folders Checklist Reconciliations Notes Documents …" at bounding box center [350, 185] width 701 height 591
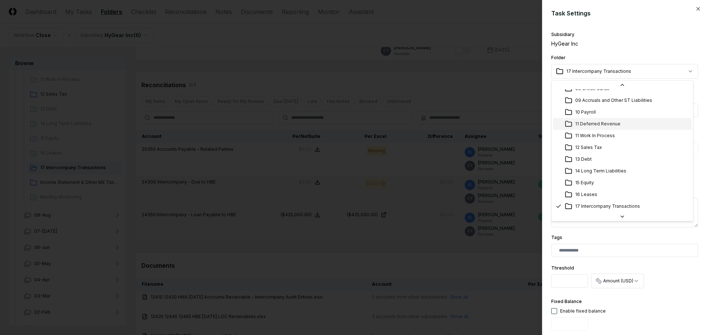
scroll to position [54, 0]
select select "**********"
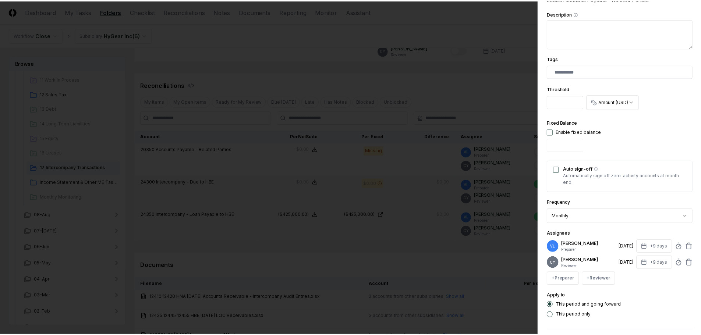
scroll to position [210, 0]
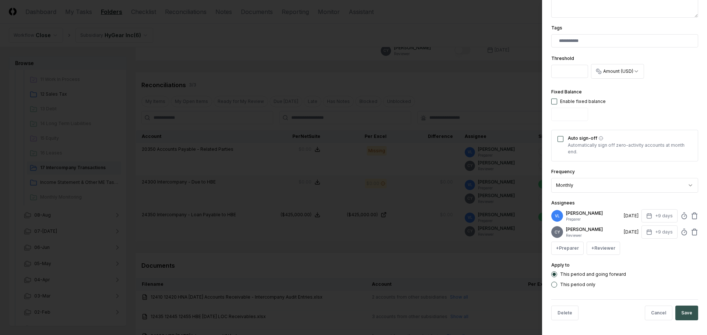
click at [681, 313] on button "Save" at bounding box center [686, 313] width 23 height 15
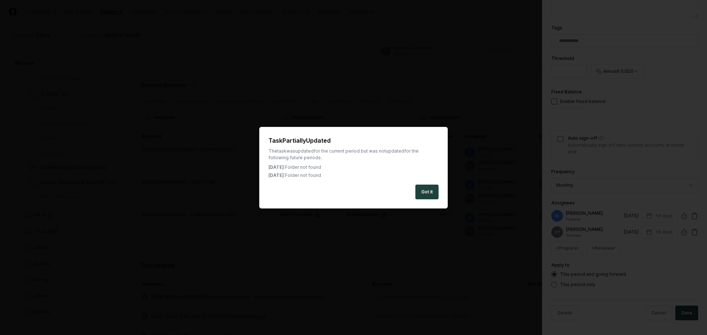
click at [409, 190] on div "Got it" at bounding box center [353, 192] width 170 height 15
click at [433, 194] on button "Got it" at bounding box center [426, 192] width 23 height 15
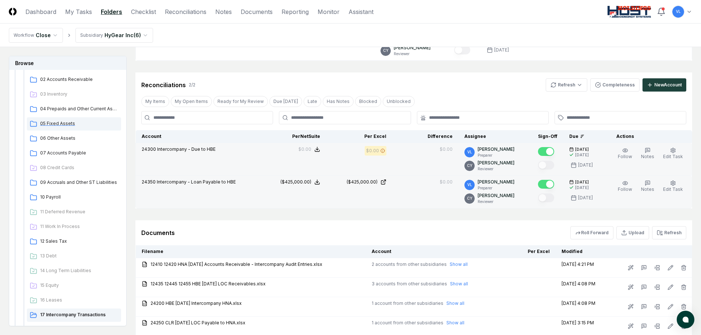
scroll to position [74, 0]
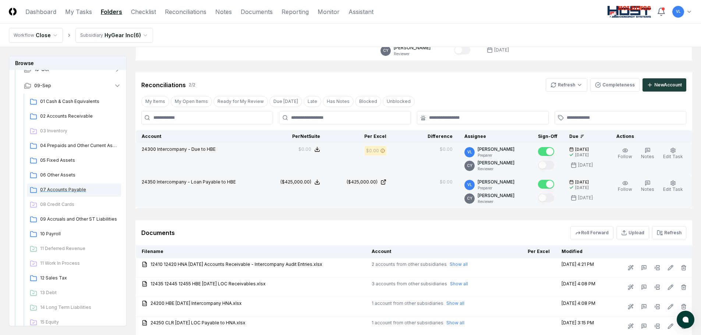
click at [70, 190] on span "07 Accounts Payable" at bounding box center [79, 190] width 78 height 7
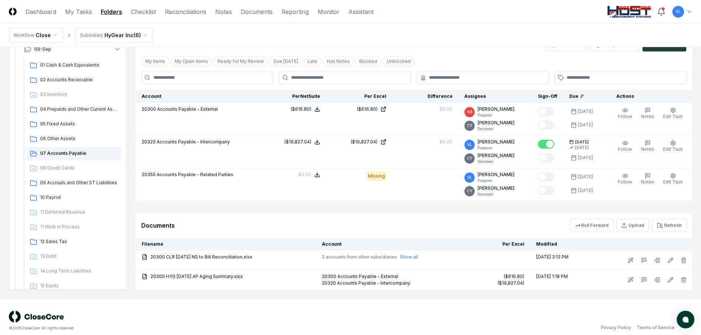
scroll to position [184, 0]
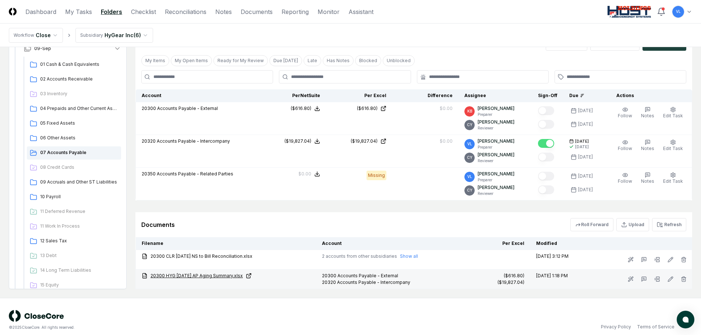
click at [252, 274] on icon at bounding box center [249, 276] width 6 height 6
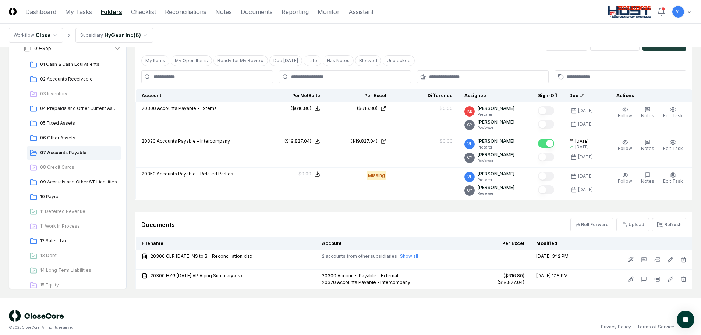
scroll to position [147, 0]
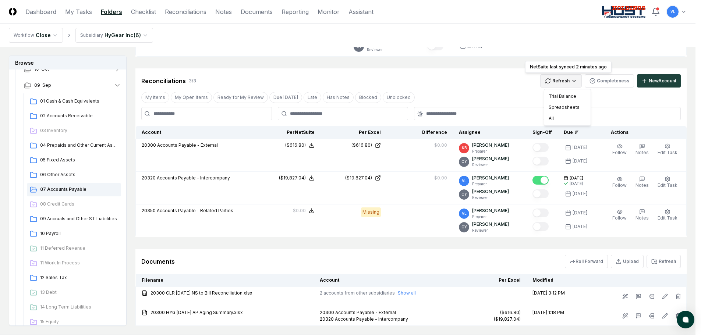
click at [580, 80] on html "CloseCore Dashboard My Tasks Folders Checklist Reconciliations Notes Documents …" at bounding box center [350, 116] width 701 height 526
click at [558, 119] on div "All" at bounding box center [567, 118] width 43 height 11
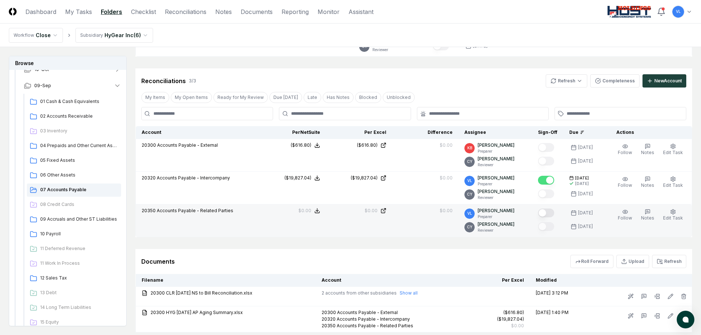
click at [553, 215] on button "Mark complete" at bounding box center [546, 213] width 16 height 9
click at [180, 11] on link "Reconciliations" at bounding box center [186, 11] width 42 height 9
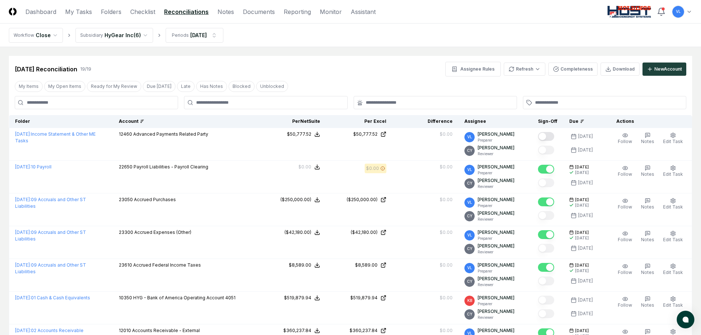
click at [144, 120] on icon at bounding box center [142, 121] width 4 height 4
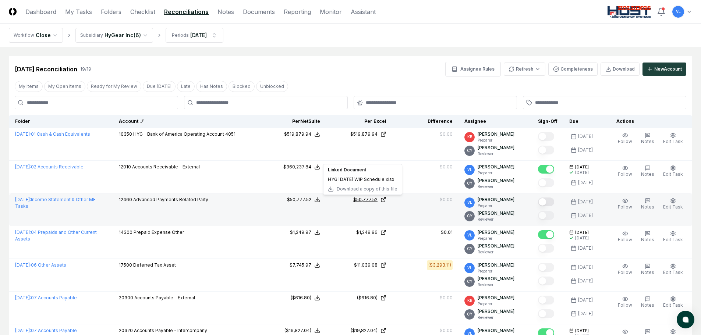
click at [385, 198] on icon at bounding box center [383, 200] width 4 height 4
click at [548, 203] on button "Mark complete" at bounding box center [546, 202] width 16 height 9
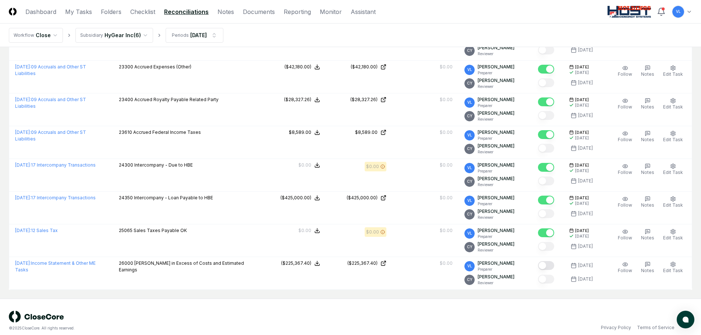
scroll to position [468, 0]
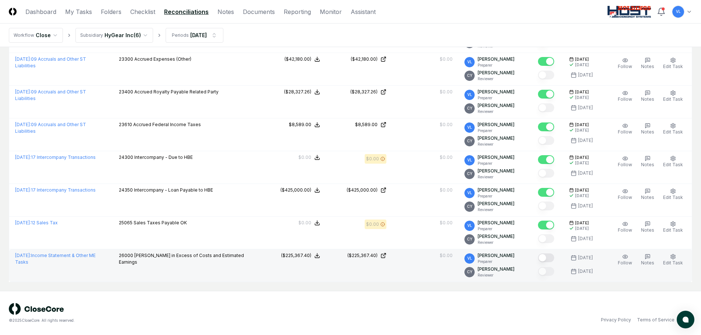
click at [545, 258] on button "Mark complete" at bounding box center [546, 258] width 16 height 9
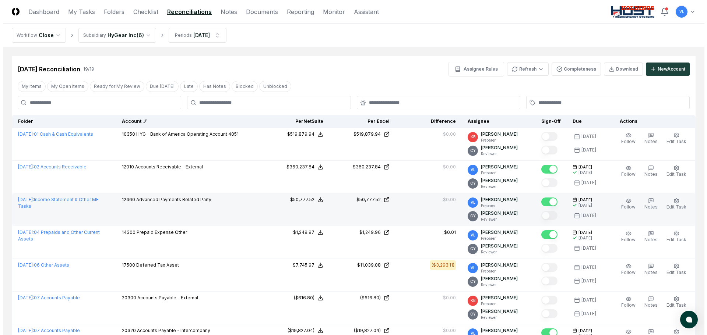
scroll to position [37, 0]
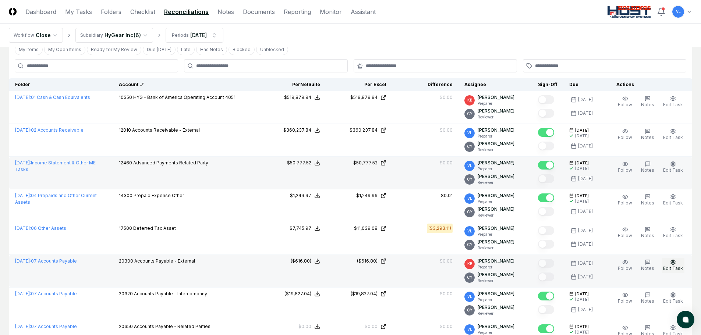
click at [675, 262] on icon "button" at bounding box center [673, 263] width 6 height 6
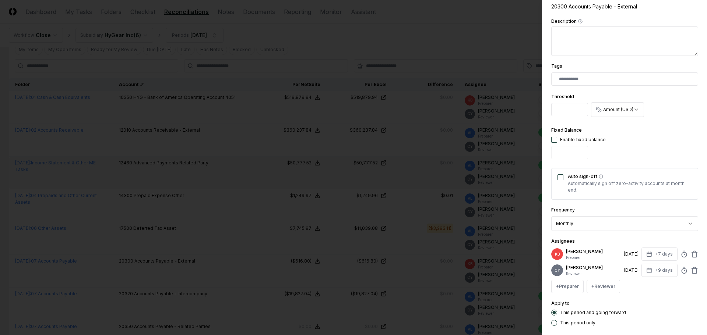
scroll to position [184, 0]
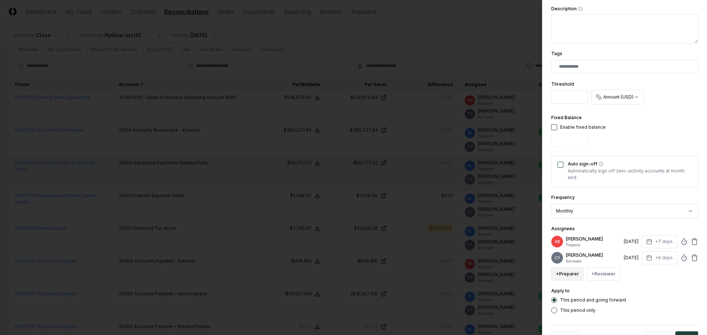
click at [569, 275] on button "+ Preparer" at bounding box center [567, 274] width 32 height 13
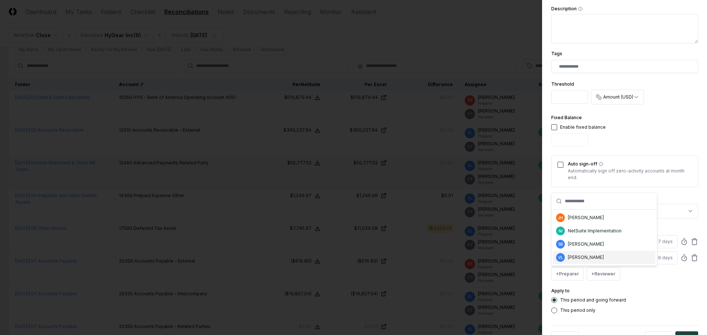
click at [587, 260] on div "[PERSON_NAME]" at bounding box center [586, 257] width 36 height 7
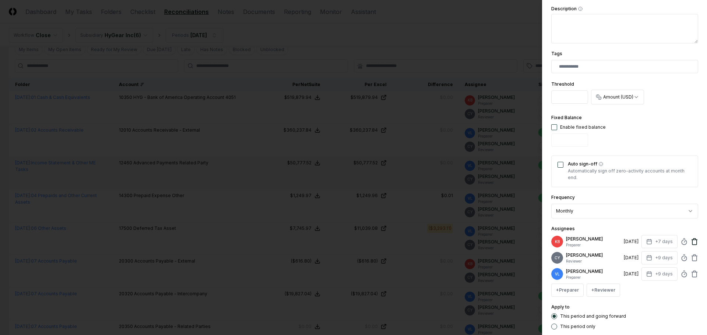
click at [691, 241] on icon at bounding box center [694, 241] width 7 height 7
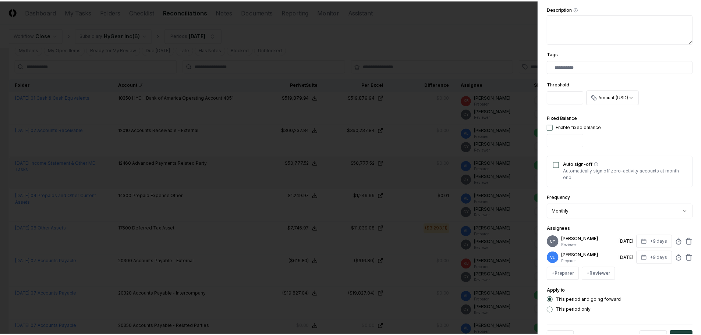
scroll to position [210, 0]
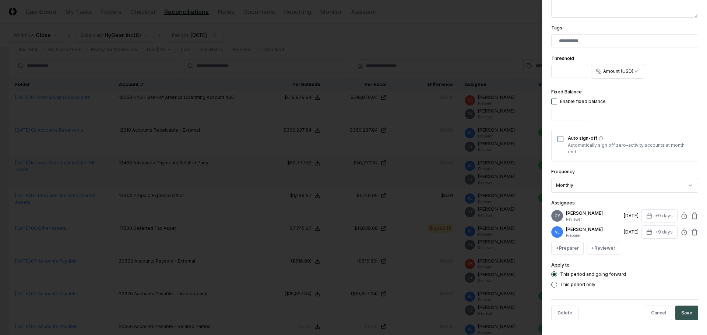
click at [683, 312] on button "Save" at bounding box center [686, 313] width 23 height 15
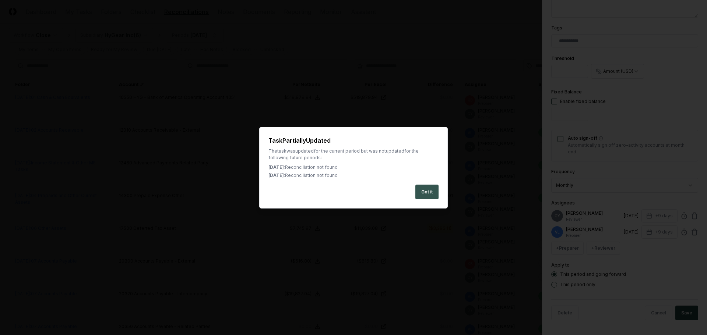
click at [428, 193] on button "Got it" at bounding box center [426, 192] width 23 height 15
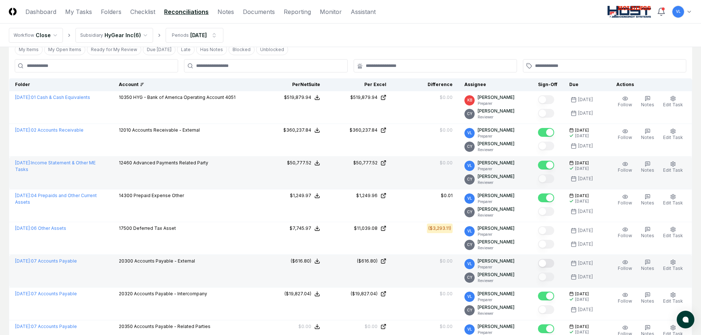
click at [554, 262] on button "Mark complete" at bounding box center [546, 263] width 16 height 9
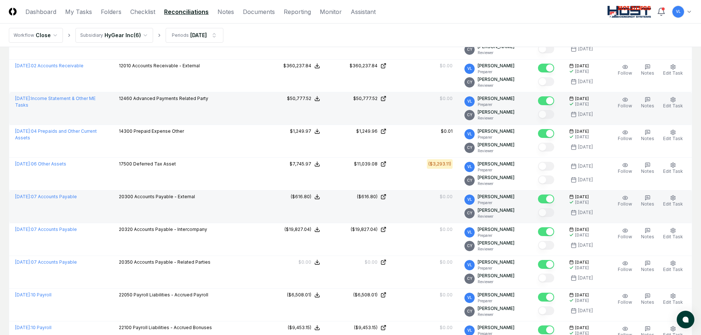
scroll to position [63, 0]
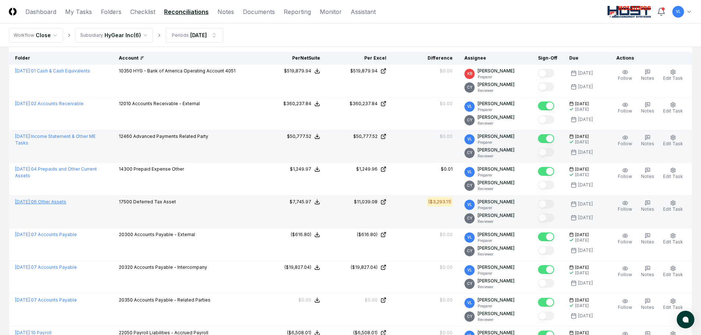
click at [66, 203] on link "[DATE] : 06 Other Assets" at bounding box center [40, 202] width 51 height 6
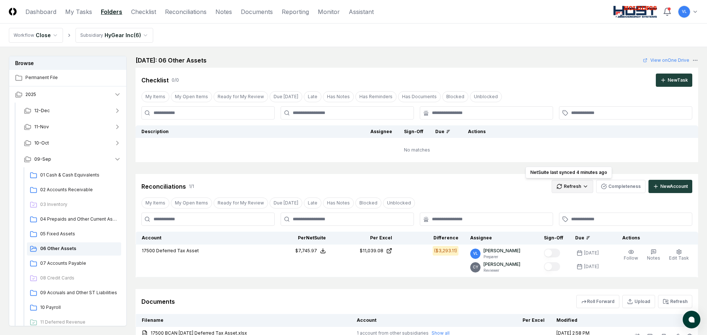
click at [562, 191] on html "CloseCore Dashboard My Tasks Folders Checklist Reconciliations Notes Documents …" at bounding box center [353, 287] width 707 height 575
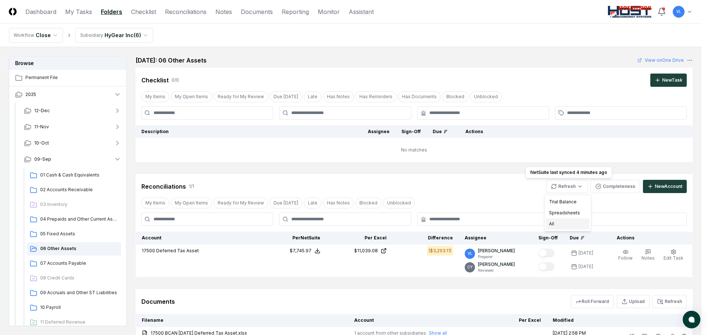
click at [562, 225] on div "All" at bounding box center [567, 224] width 43 height 11
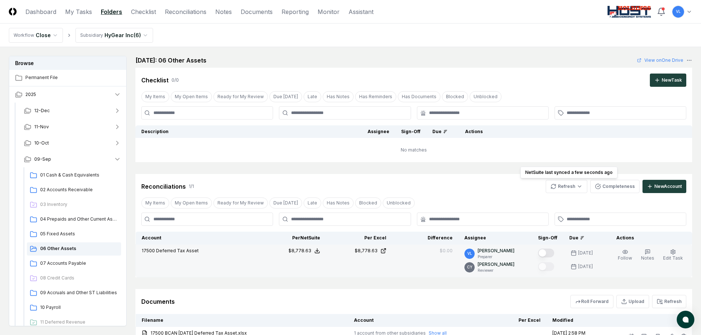
click at [550, 253] on button "Mark complete" at bounding box center [546, 253] width 16 height 9
click at [44, 13] on link "Dashboard" at bounding box center [40, 11] width 31 height 9
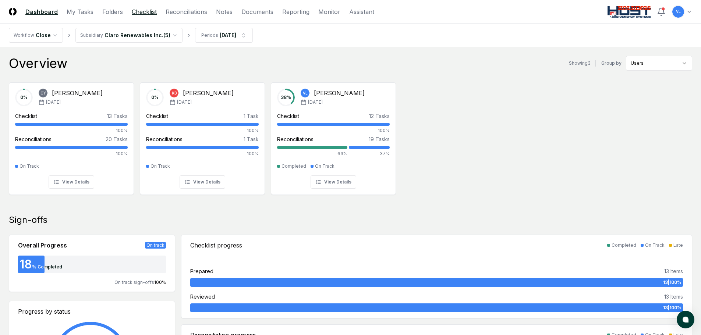
click at [144, 13] on link "Checklist" at bounding box center [144, 11] width 25 height 9
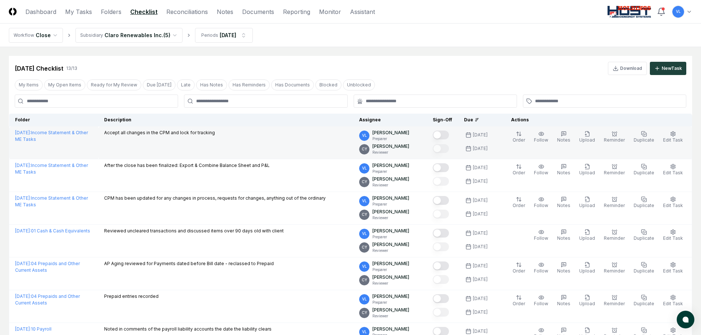
click at [448, 134] on button "Mark complete" at bounding box center [441, 135] width 16 height 9
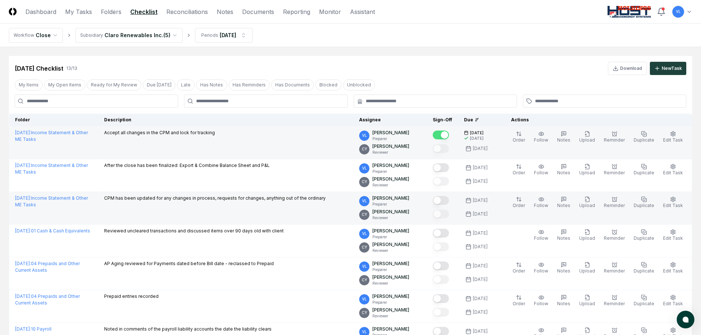
click at [449, 200] on button "Mark complete" at bounding box center [441, 200] width 16 height 9
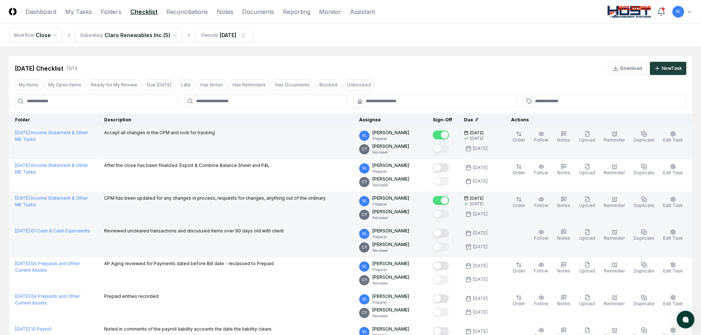
click at [449, 235] on button "Mark complete" at bounding box center [441, 233] width 16 height 9
click at [448, 234] on button "Mark complete" at bounding box center [441, 233] width 16 height 9
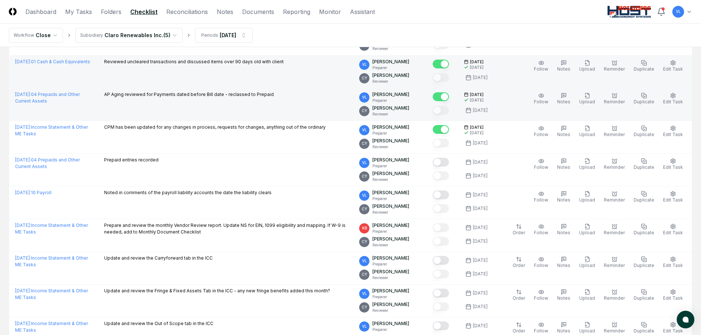
scroll to position [147, 0]
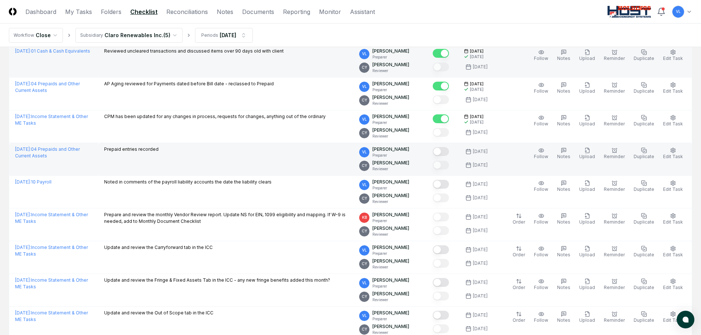
click at [445, 151] on button "Mark complete" at bounding box center [441, 151] width 16 height 9
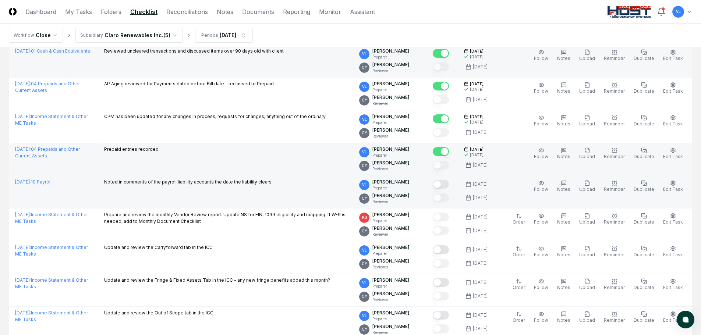
click at [449, 184] on button "Mark complete" at bounding box center [441, 184] width 16 height 9
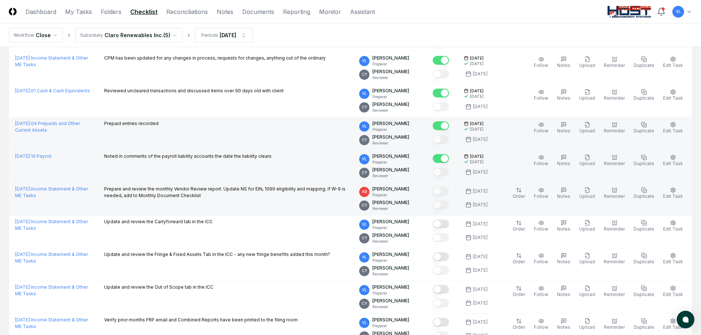
scroll to position [184, 0]
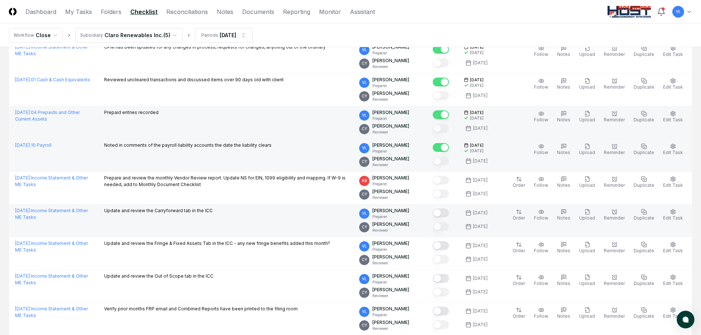
click at [449, 212] on button "Mark complete" at bounding box center [441, 213] width 16 height 9
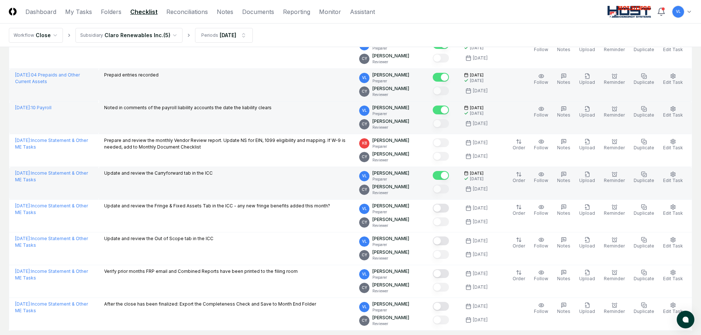
scroll to position [258, 0]
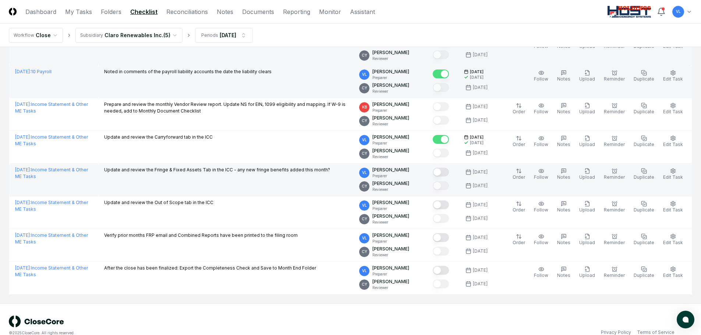
click at [448, 173] on button "Mark complete" at bounding box center [441, 172] width 16 height 9
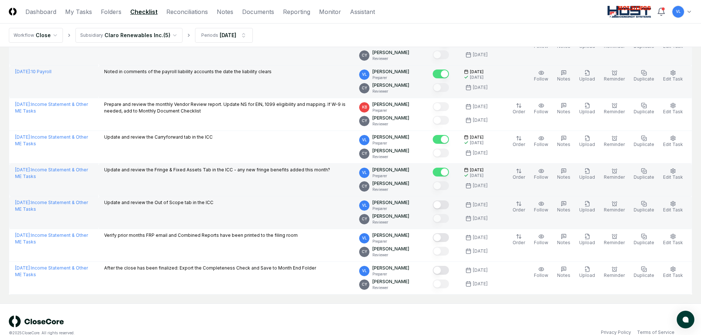
click at [447, 205] on button "Mark complete" at bounding box center [441, 205] width 16 height 9
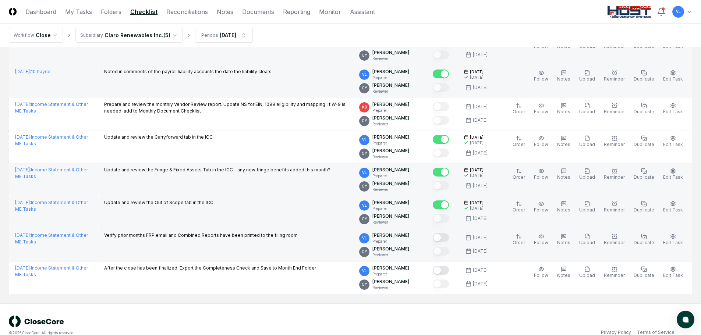
click at [449, 239] on button "Mark complete" at bounding box center [441, 237] width 16 height 9
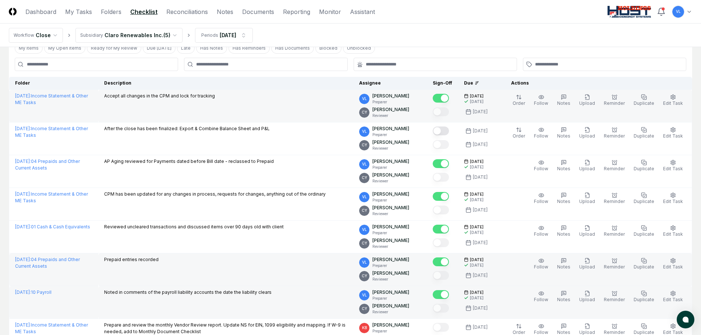
scroll to position [0, 0]
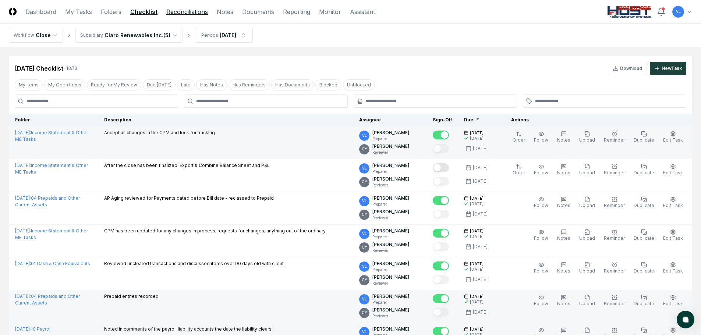
click at [190, 11] on link "Reconciliations" at bounding box center [187, 11] width 42 height 9
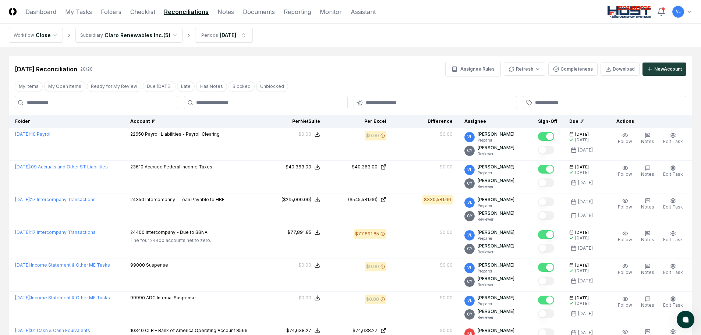
click at [155, 120] on icon at bounding box center [154, 120] width 2 height 0
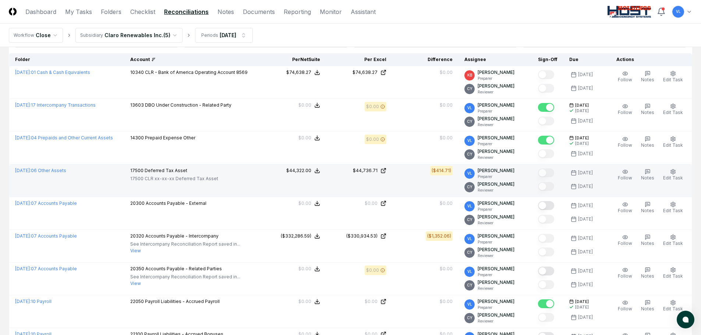
scroll to position [74, 0]
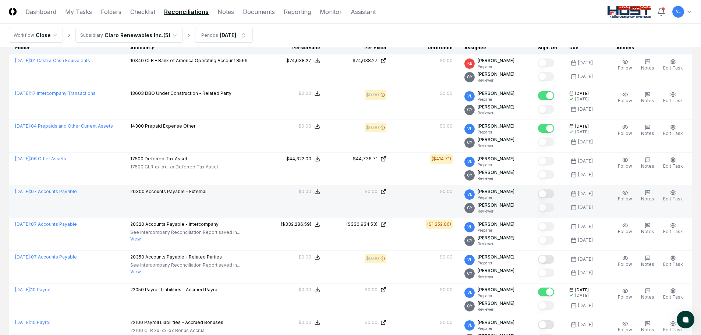
click at [551, 196] on button "Mark complete" at bounding box center [546, 194] width 16 height 9
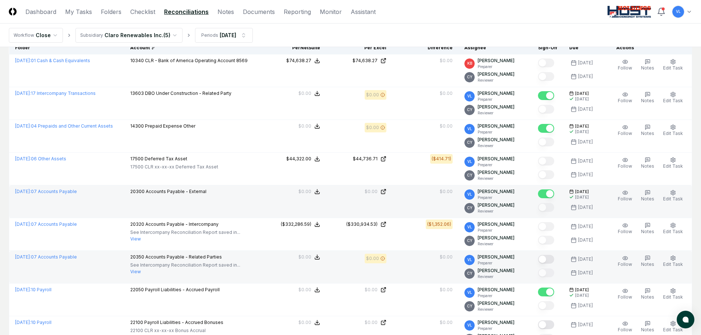
click at [549, 260] on button "Mark complete" at bounding box center [546, 259] width 16 height 9
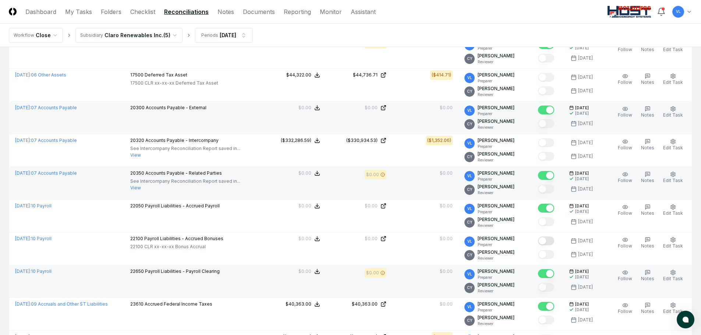
scroll to position [184, 0]
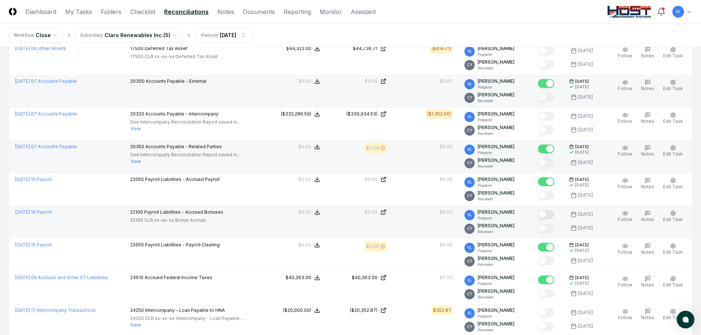
click at [549, 214] on button "Mark complete" at bounding box center [546, 214] width 16 height 9
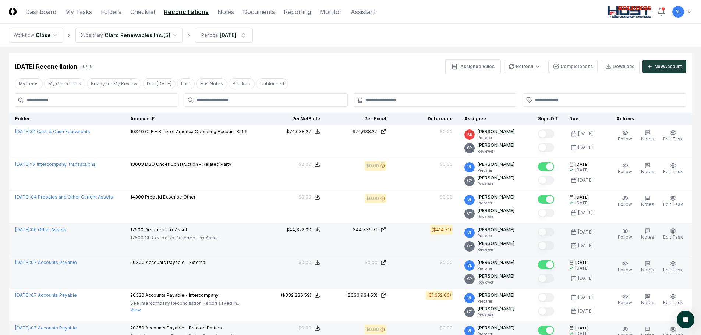
scroll to position [0, 0]
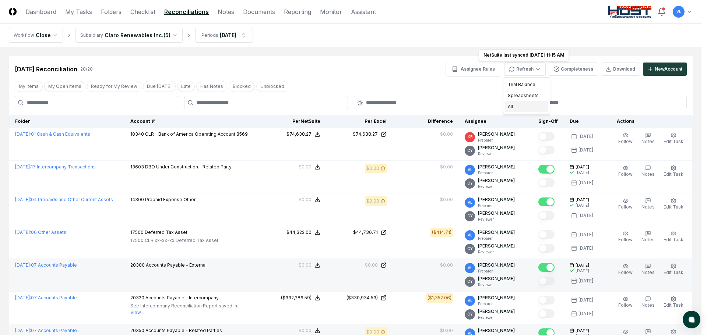
click at [528, 110] on div "All" at bounding box center [526, 106] width 43 height 11
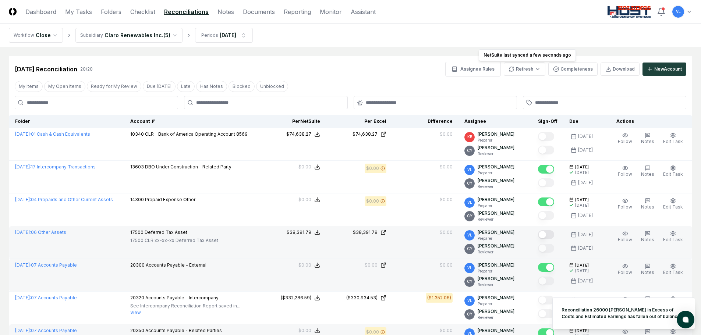
click at [548, 236] on button "Mark complete" at bounding box center [546, 234] width 16 height 9
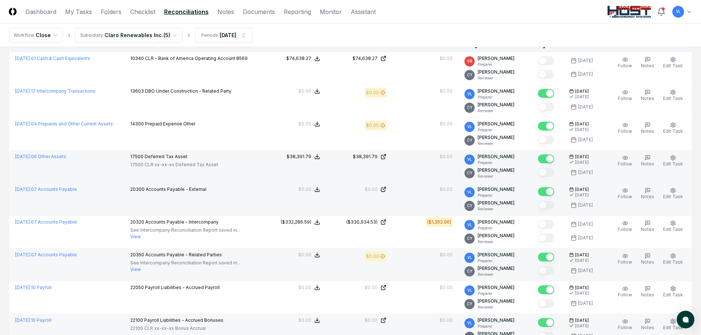
scroll to position [74, 0]
